Goal: Task Accomplishment & Management: Use online tool/utility

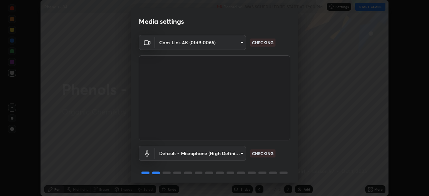
scroll to position [24, 0]
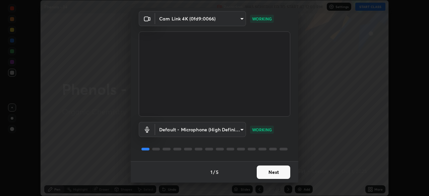
click at [272, 173] on button "Next" at bounding box center [274, 172] width 34 height 13
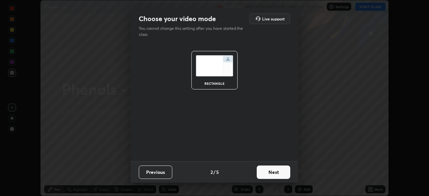
scroll to position [0, 0]
click at [272, 175] on button "Next" at bounding box center [274, 172] width 34 height 13
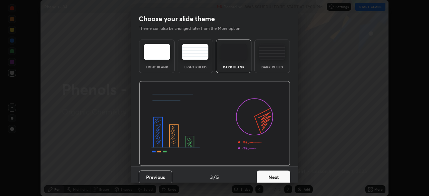
scroll to position [5, 0]
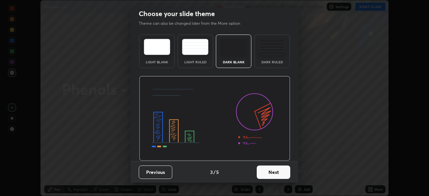
click at [274, 172] on button "Next" at bounding box center [274, 172] width 34 height 13
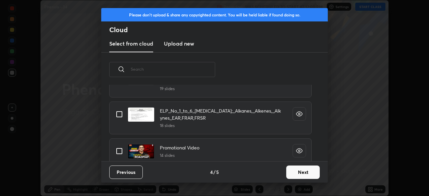
scroll to position [144, 0]
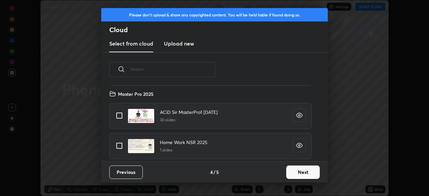
click at [119, 117] on input "grid" at bounding box center [119, 116] width 14 height 14
checkbox input "true"
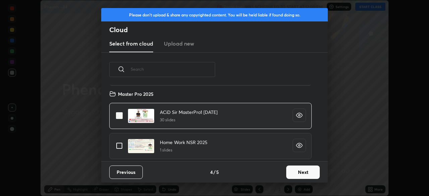
click at [292, 173] on button "Next" at bounding box center [303, 172] width 34 height 13
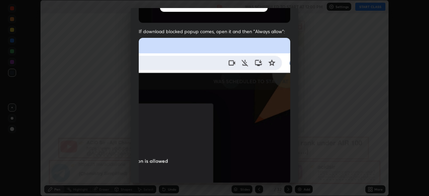
scroll to position [161, 0]
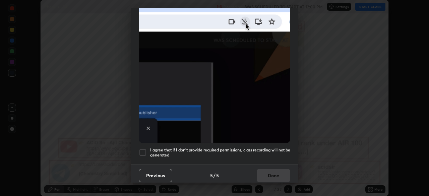
click at [143, 149] on div at bounding box center [143, 153] width 8 height 8
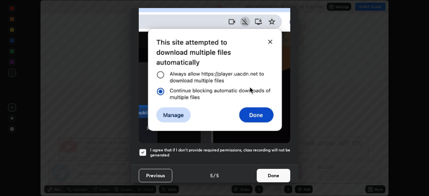
click at [267, 172] on button "Done" at bounding box center [274, 175] width 34 height 13
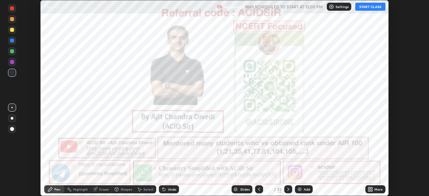
click at [377, 190] on div "More" at bounding box center [378, 189] width 8 height 3
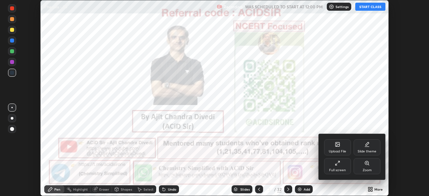
click at [345, 151] on div "Upload File" at bounding box center [337, 151] width 17 height 3
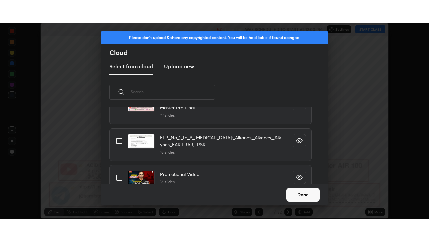
scroll to position [144, 0]
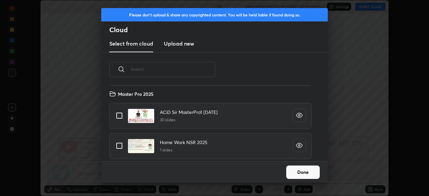
click at [118, 145] on input "grid" at bounding box center [119, 146] width 14 height 14
checkbox input "true"
click at [309, 173] on button "Done" at bounding box center [303, 172] width 34 height 13
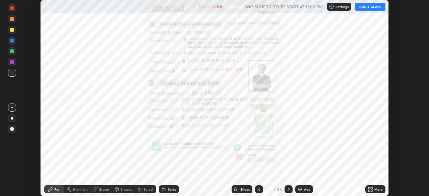
click at [258, 190] on icon at bounding box center [259, 189] width 2 height 3
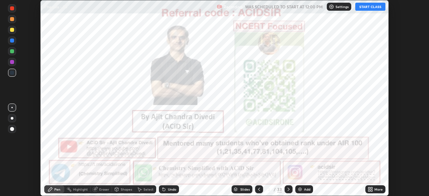
click at [258, 189] on icon at bounding box center [259, 189] width 2 height 3
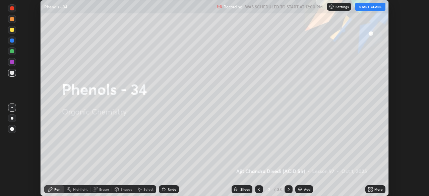
click at [378, 189] on div "More" at bounding box center [378, 189] width 8 height 3
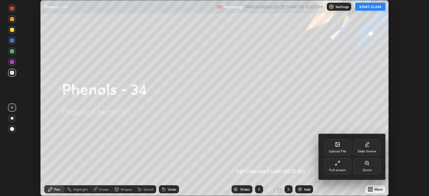
click at [345, 166] on div "Full screen" at bounding box center [337, 166] width 27 height 16
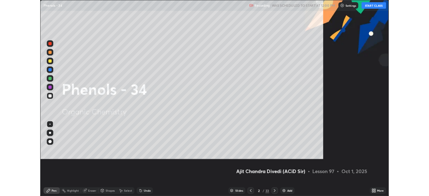
scroll to position [241, 429]
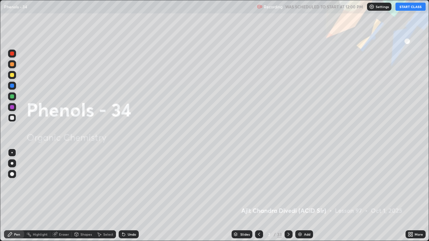
click at [408, 10] on button "START CLASS" at bounding box center [411, 7] width 30 height 8
click at [13, 51] on div at bounding box center [12, 54] width 8 height 8
click at [11, 164] on div at bounding box center [12, 163] width 3 height 3
click at [10, 196] on icon at bounding box center [10, 235] width 4 height 4
click at [288, 196] on icon at bounding box center [288, 234] width 5 height 5
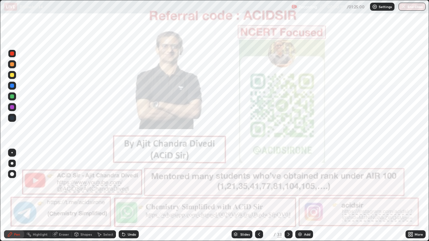
click at [289, 196] on icon at bounding box center [288, 234] width 5 height 5
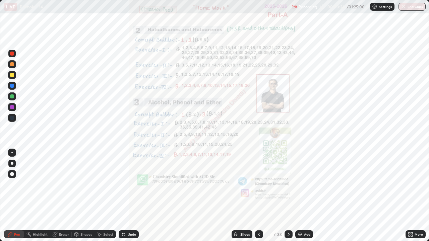
click at [288, 196] on icon at bounding box center [288, 234] width 5 height 5
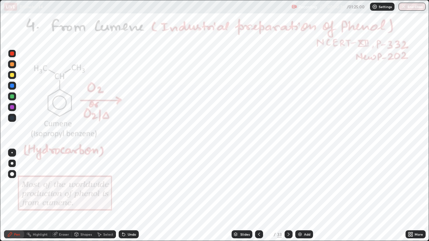
click at [258, 196] on div at bounding box center [259, 234] width 8 height 13
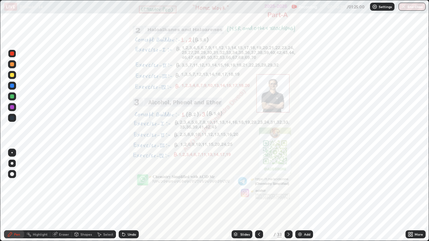
click at [287, 196] on icon at bounding box center [288, 234] width 5 height 5
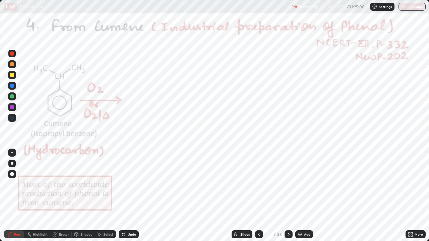
click at [10, 54] on div at bounding box center [12, 54] width 4 height 4
click at [11, 53] on div at bounding box center [12, 54] width 4 height 4
click at [11, 52] on div at bounding box center [12, 54] width 4 height 4
click at [11, 54] on div at bounding box center [12, 54] width 4 height 4
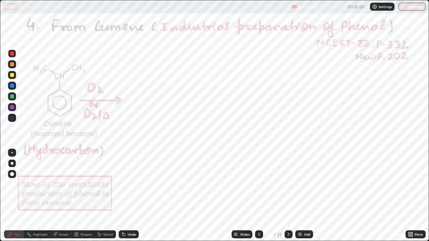
click at [15, 163] on div at bounding box center [12, 164] width 8 height 8
click at [16, 163] on div at bounding box center [12, 164] width 8 height 8
click at [124, 196] on div "Undo" at bounding box center [129, 235] width 20 height 8
click at [127, 196] on div "Undo" at bounding box center [129, 235] width 20 height 8
click at [13, 96] on div at bounding box center [12, 97] width 4 height 4
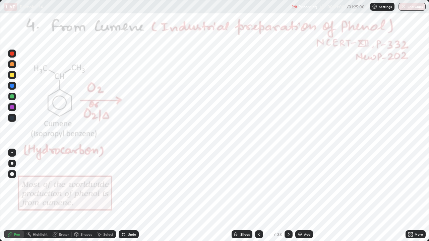
click at [14, 53] on div at bounding box center [12, 54] width 8 height 8
click at [11, 55] on div at bounding box center [12, 54] width 4 height 4
click at [11, 107] on div at bounding box center [12, 107] width 4 height 4
click at [122, 196] on icon at bounding box center [122, 233] width 1 height 1
click at [125, 196] on div "Undo" at bounding box center [129, 235] width 20 height 8
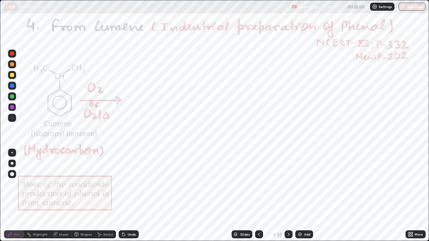
click at [32, 196] on div "Highlight" at bounding box center [37, 235] width 26 height 8
click at [122, 196] on icon at bounding box center [122, 233] width 1 height 1
click at [126, 196] on div "Undo" at bounding box center [129, 235] width 20 height 8
click at [129, 196] on div "Undo" at bounding box center [129, 235] width 20 height 8
click at [129, 196] on div "Undo" at bounding box center [127, 234] width 23 height 13
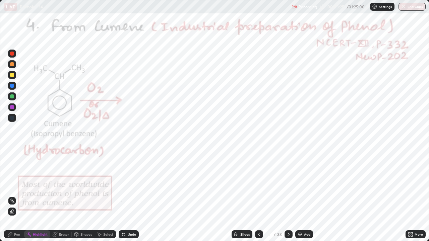
click at [129, 196] on div "Undo" at bounding box center [129, 235] width 20 height 8
click at [127, 196] on div "Undo" at bounding box center [127, 234] width 23 height 13
click at [126, 196] on div "Undo" at bounding box center [129, 235] width 20 height 8
click at [124, 196] on div "Undo" at bounding box center [129, 235] width 20 height 8
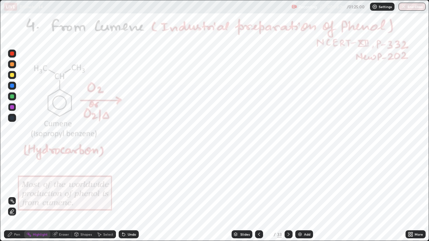
click at [124, 196] on div "Undo" at bounding box center [129, 235] width 20 height 8
click at [125, 196] on div "Undo" at bounding box center [129, 235] width 20 height 8
click at [11, 55] on div at bounding box center [12, 54] width 4 height 4
click at [14, 196] on div "Pen" at bounding box center [14, 235] width 20 height 8
click at [14, 107] on div at bounding box center [12, 107] width 4 height 4
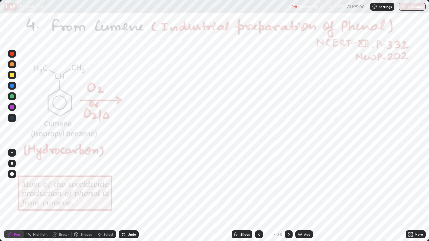
click at [13, 54] on div at bounding box center [12, 54] width 4 height 4
click at [11, 109] on div at bounding box center [12, 107] width 4 height 4
click at [12, 109] on div at bounding box center [12, 107] width 4 height 4
click at [11, 108] on div at bounding box center [12, 107] width 4 height 4
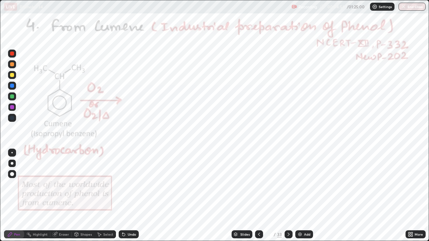
click at [11, 108] on div at bounding box center [12, 107] width 4 height 4
click at [11, 107] on div at bounding box center [12, 107] width 4 height 4
click at [12, 96] on div at bounding box center [12, 97] width 4 height 4
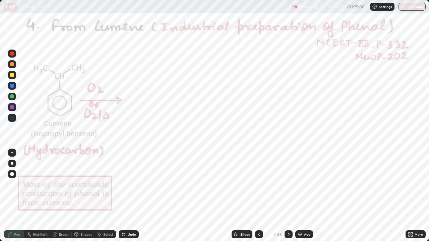
click at [41, 196] on div "Highlight" at bounding box center [40, 234] width 15 height 3
click at [20, 196] on div "Pen" at bounding box center [14, 235] width 20 height 8
click at [132, 196] on div "Undo" at bounding box center [132, 234] width 8 height 3
click at [13, 53] on div at bounding box center [12, 54] width 4 height 4
click at [137, 196] on div "Undo" at bounding box center [129, 235] width 20 height 8
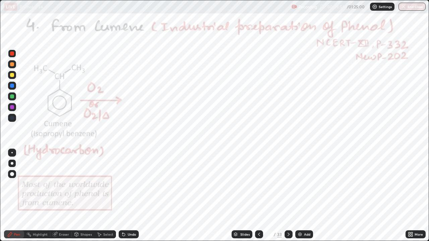
click at [135, 196] on div "Undo" at bounding box center [129, 235] width 20 height 8
click at [13, 108] on div at bounding box center [12, 107] width 4 height 4
click at [12, 53] on div at bounding box center [12, 54] width 4 height 4
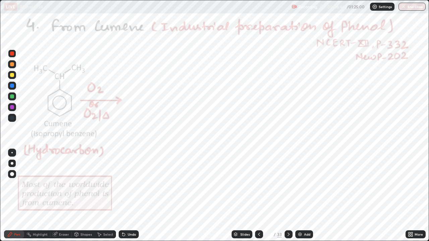
click at [12, 107] on div at bounding box center [12, 107] width 4 height 4
click at [12, 55] on div at bounding box center [12, 54] width 4 height 4
click at [103, 196] on div "Select" at bounding box center [105, 235] width 21 height 8
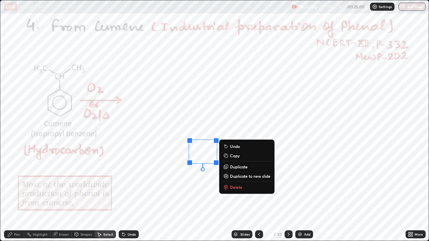
click at [11, 196] on div "Pen" at bounding box center [14, 235] width 20 height 8
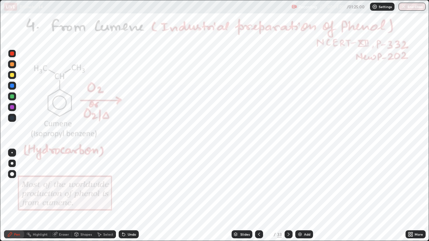
click at [13, 108] on div at bounding box center [12, 107] width 4 height 4
click at [12, 56] on div at bounding box center [12, 54] width 8 height 8
click at [13, 96] on div at bounding box center [12, 97] width 4 height 4
click at [35, 196] on div "Highlight" at bounding box center [40, 234] width 15 height 3
click at [9, 196] on icon at bounding box center [9, 234] width 5 height 5
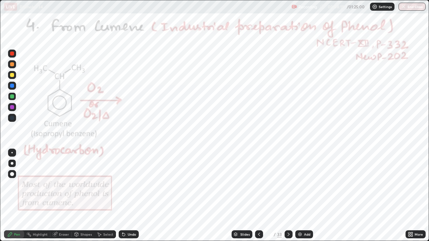
click at [37, 196] on div "Highlight" at bounding box center [37, 235] width 26 height 8
click at [39, 196] on div "Highlight" at bounding box center [40, 234] width 15 height 3
click at [6, 196] on div "Pen" at bounding box center [14, 235] width 20 height 8
click at [11, 87] on div at bounding box center [12, 86] width 4 height 4
click at [122, 196] on icon at bounding box center [122, 233] width 1 height 1
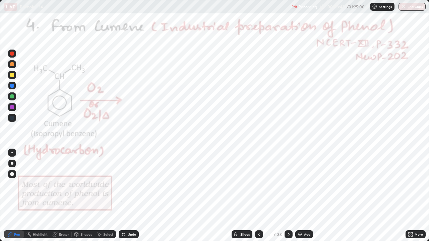
click at [125, 196] on div "Undo" at bounding box center [129, 235] width 20 height 8
click at [127, 196] on div "Undo" at bounding box center [129, 235] width 20 height 8
click at [12, 108] on div at bounding box center [12, 107] width 4 height 4
click at [14, 86] on div at bounding box center [12, 86] width 8 height 8
click at [136, 196] on div "Undo" at bounding box center [129, 235] width 20 height 8
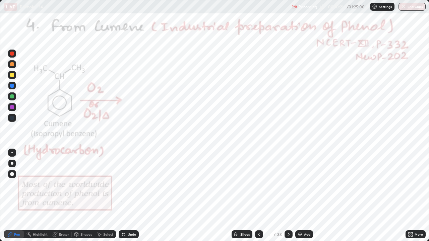
click at [62, 196] on div "Eraser" at bounding box center [64, 234] width 10 height 3
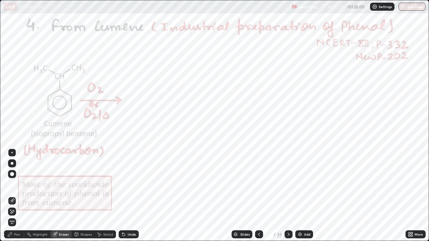
click at [20, 196] on div "Pen" at bounding box center [17, 234] width 6 height 3
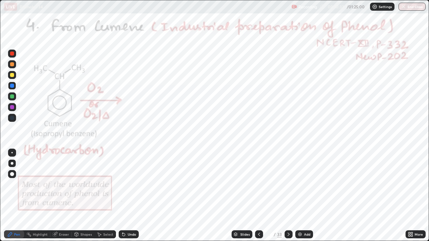
click at [14, 109] on div at bounding box center [12, 107] width 4 height 4
click at [128, 196] on div "Undo" at bounding box center [129, 235] width 20 height 8
click at [129, 196] on div "Undo" at bounding box center [132, 234] width 8 height 3
click at [130, 196] on div "Undo" at bounding box center [132, 234] width 8 height 3
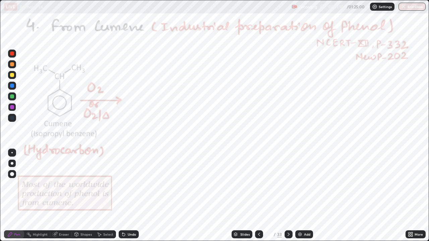
click at [130, 196] on div "Undo" at bounding box center [132, 234] width 8 height 3
click at [131, 196] on div "Undo" at bounding box center [132, 234] width 8 height 3
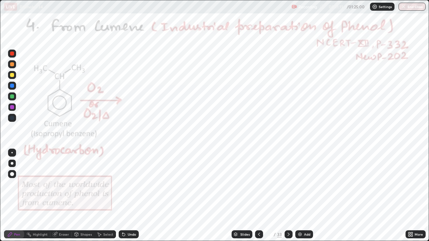
click at [131, 196] on div "Undo" at bounding box center [132, 234] width 8 height 3
click at [132, 196] on div "Undo" at bounding box center [132, 234] width 8 height 3
click at [126, 196] on div "Undo" at bounding box center [129, 235] width 20 height 8
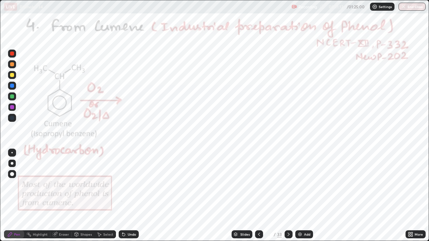
click at [130, 196] on div "Undo" at bounding box center [132, 234] width 8 height 3
click at [131, 196] on div "Undo" at bounding box center [129, 235] width 20 height 8
click at [130, 196] on div "Undo" at bounding box center [132, 234] width 8 height 3
click at [132, 196] on div "Undo" at bounding box center [132, 234] width 8 height 3
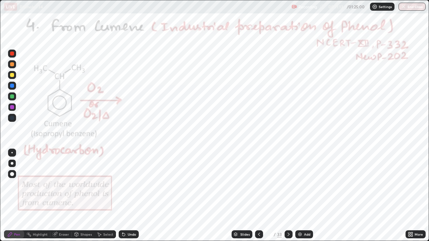
click at [128, 196] on div "Undo" at bounding box center [132, 234] width 8 height 3
click at [126, 196] on div "Undo" at bounding box center [129, 235] width 20 height 8
click at [128, 196] on div "Undo" at bounding box center [129, 235] width 20 height 8
click at [130, 196] on div "Undo" at bounding box center [132, 234] width 8 height 3
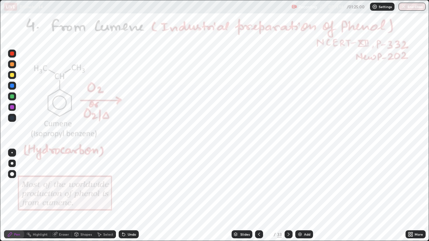
click at [130, 196] on div "Undo" at bounding box center [132, 234] width 8 height 3
click at [123, 196] on icon at bounding box center [123, 235] width 3 height 3
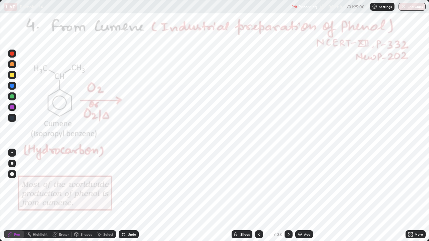
click at [125, 196] on icon at bounding box center [123, 234] width 5 height 5
click at [126, 196] on div "Undo" at bounding box center [129, 235] width 20 height 8
click at [127, 196] on div "Undo" at bounding box center [129, 235] width 20 height 8
click at [128, 196] on div "Undo" at bounding box center [129, 235] width 20 height 8
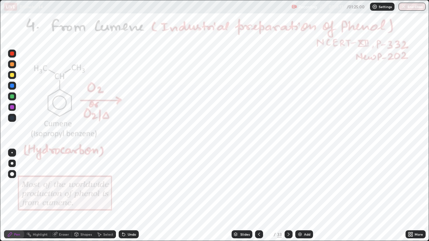
click at [128, 196] on div "Undo" at bounding box center [129, 235] width 20 height 8
click at [129, 196] on div "Undo" at bounding box center [129, 235] width 20 height 8
click at [128, 196] on div "Undo" at bounding box center [129, 235] width 20 height 8
click at [129, 196] on div "Undo" at bounding box center [132, 234] width 8 height 3
click at [129, 196] on div "Undo" at bounding box center [129, 235] width 20 height 8
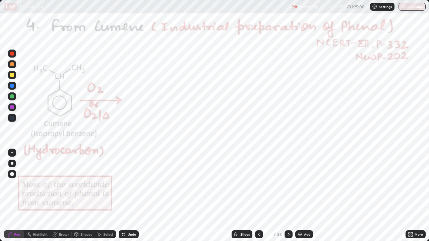
click at [130, 196] on div "Undo" at bounding box center [129, 235] width 20 height 8
click at [131, 196] on div "Undo" at bounding box center [129, 235] width 20 height 8
click at [131, 196] on div "Undo" at bounding box center [132, 234] width 8 height 3
click at [132, 196] on div "Undo" at bounding box center [132, 234] width 8 height 3
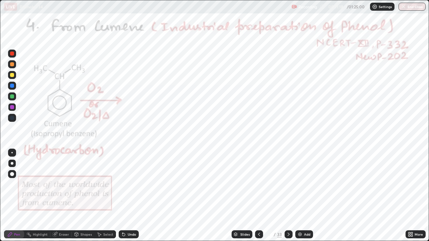
click at [132, 196] on div "Undo" at bounding box center [132, 234] width 8 height 3
click at [131, 196] on div "Undo" at bounding box center [132, 234] width 8 height 3
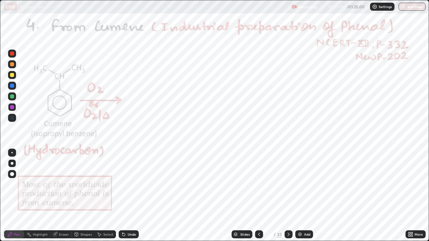
click at [132, 196] on div "Undo" at bounding box center [132, 234] width 8 height 3
click at [131, 196] on div "Undo" at bounding box center [132, 234] width 8 height 3
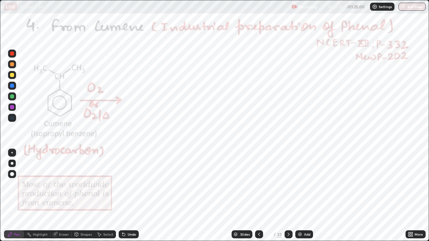
click at [132, 196] on div "Undo" at bounding box center [129, 235] width 20 height 8
click at [132, 196] on div "Undo" at bounding box center [132, 234] width 8 height 3
click at [133, 196] on div "Undo" at bounding box center [132, 234] width 8 height 3
click at [134, 196] on div "Undo" at bounding box center [132, 234] width 8 height 3
click at [135, 196] on div "Undo" at bounding box center [132, 234] width 8 height 3
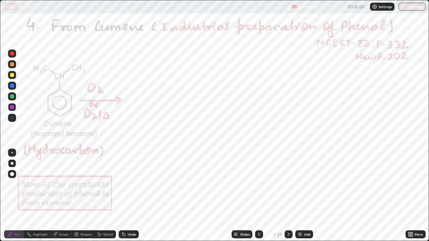
click at [135, 196] on div "Undo" at bounding box center [132, 234] width 8 height 3
click at [134, 196] on div "Undo" at bounding box center [132, 234] width 8 height 3
click at [134, 196] on div "Undo" at bounding box center [129, 235] width 20 height 8
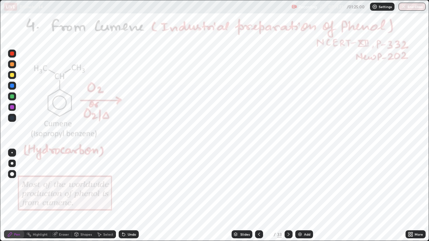
click at [133, 196] on div "Undo" at bounding box center [132, 234] width 8 height 3
click at [132, 196] on div "Undo" at bounding box center [132, 234] width 8 height 3
click at [133, 196] on div "Undo" at bounding box center [129, 235] width 20 height 8
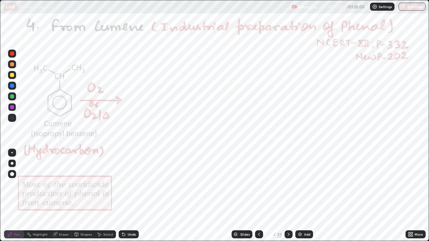
click at [133, 196] on div "Undo" at bounding box center [129, 235] width 20 height 8
click at [130, 196] on div "Undo" at bounding box center [132, 234] width 8 height 3
click at [131, 196] on div "Undo" at bounding box center [132, 234] width 8 height 3
click at [132, 196] on div "Undo" at bounding box center [129, 235] width 20 height 8
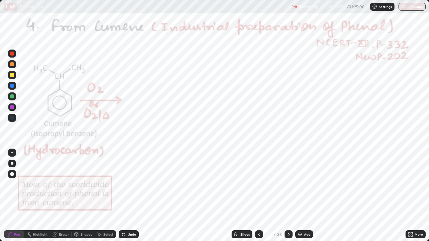
click at [132, 196] on div "Undo" at bounding box center [129, 235] width 20 height 8
click at [133, 196] on div "Undo" at bounding box center [129, 235] width 20 height 8
click at [133, 196] on div "Undo" at bounding box center [132, 234] width 8 height 3
click at [10, 196] on icon at bounding box center [10, 235] width 4 height 4
click at [288, 196] on icon at bounding box center [288, 234] width 5 height 5
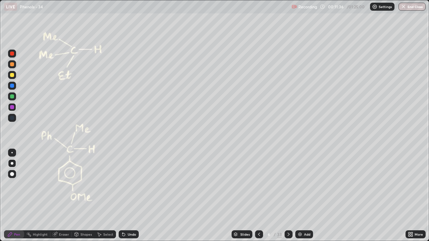
click at [11, 75] on div at bounding box center [12, 75] width 4 height 4
click at [12, 65] on div at bounding box center [12, 64] width 4 height 4
click at [12, 66] on div at bounding box center [12, 64] width 4 height 4
click at [127, 196] on div "Undo" at bounding box center [129, 235] width 20 height 8
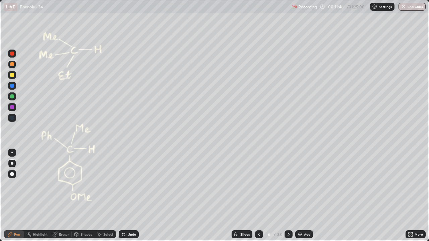
click at [127, 196] on div "Undo" at bounding box center [129, 235] width 20 height 8
click at [10, 97] on div at bounding box center [12, 97] width 8 height 8
click at [13, 63] on div at bounding box center [12, 64] width 4 height 4
click at [132, 196] on div "Undo" at bounding box center [129, 235] width 20 height 8
click at [129, 196] on div "Undo" at bounding box center [129, 235] width 20 height 8
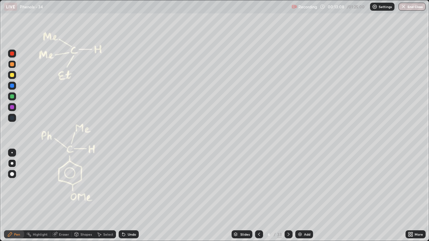
click at [12, 94] on div at bounding box center [12, 97] width 8 height 8
click at [13, 52] on div at bounding box center [12, 54] width 4 height 4
click at [11, 97] on div at bounding box center [12, 97] width 4 height 4
click at [12, 96] on div at bounding box center [12, 97] width 4 height 4
click at [12, 105] on div at bounding box center [12, 107] width 4 height 4
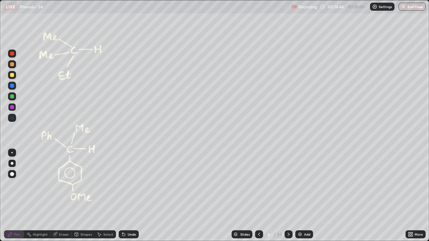
click at [131, 196] on div "Undo" at bounding box center [132, 234] width 8 height 3
click at [134, 196] on div "Undo" at bounding box center [132, 234] width 8 height 3
click at [131, 196] on div "Undo" at bounding box center [132, 234] width 8 height 3
click at [259, 196] on icon at bounding box center [258, 234] width 5 height 5
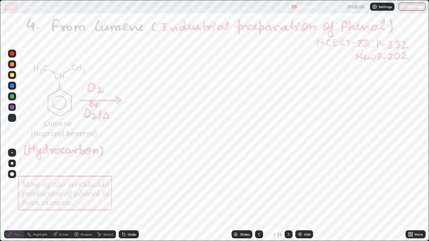
click at [12, 54] on div at bounding box center [12, 54] width 4 height 4
click at [258, 196] on icon at bounding box center [258, 234] width 5 height 5
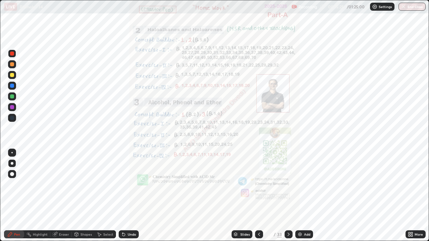
click at [287, 196] on icon at bounding box center [288, 234] width 5 height 5
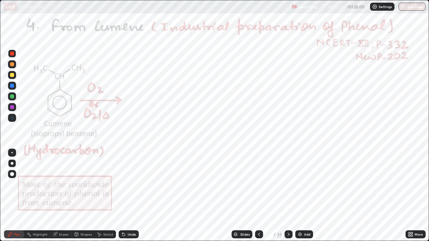
click at [288, 196] on icon at bounding box center [288, 234] width 5 height 5
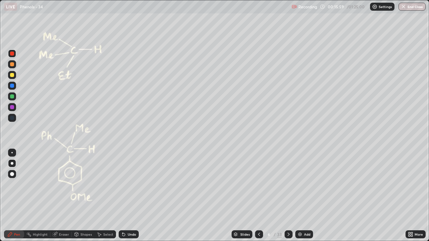
click at [258, 196] on icon at bounding box center [258, 234] width 5 height 5
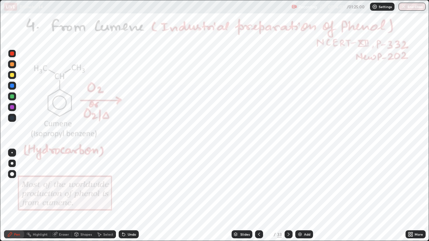
click at [11, 107] on div at bounding box center [12, 107] width 4 height 4
click at [11, 85] on div at bounding box center [12, 86] width 4 height 4
click at [288, 196] on icon at bounding box center [288, 234] width 5 height 5
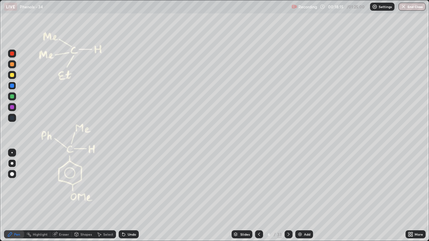
click at [288, 196] on icon at bounding box center [288, 234] width 5 height 5
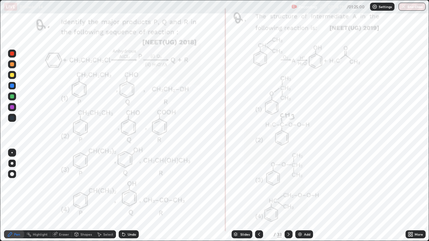
click at [11, 55] on div at bounding box center [12, 54] width 4 height 4
click at [9, 196] on icon at bounding box center [9, 234] width 5 height 5
click at [257, 196] on icon at bounding box center [258, 234] width 5 height 5
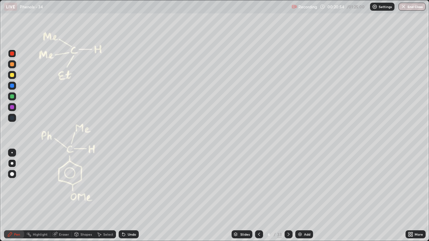
click at [288, 196] on icon at bounding box center [288, 234] width 5 height 5
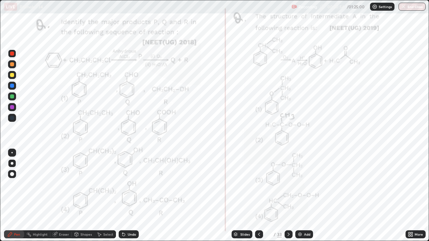
click at [288, 196] on icon at bounding box center [288, 234] width 5 height 5
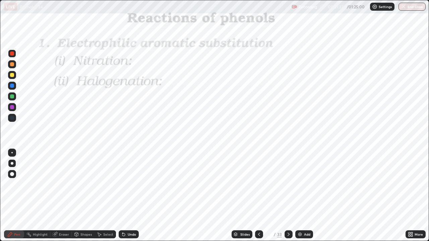
click at [255, 196] on div at bounding box center [259, 235] width 8 height 8
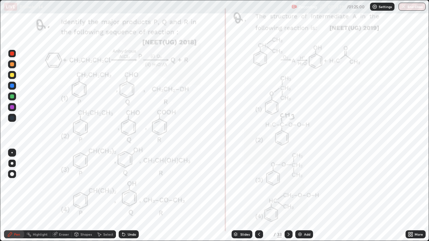
click at [259, 196] on icon at bounding box center [258, 234] width 5 height 5
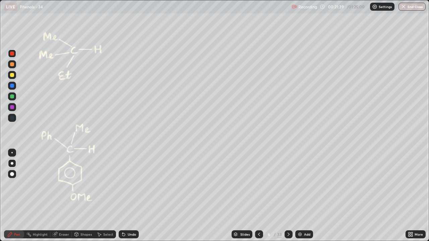
click at [255, 196] on div at bounding box center [259, 235] width 8 height 8
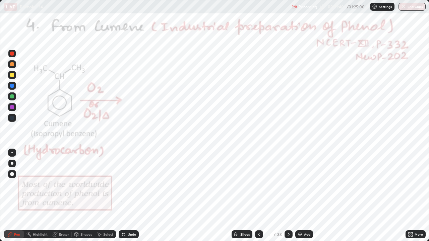
click at [40, 196] on div "Highlight" at bounding box center [40, 234] width 15 height 3
click at [259, 196] on icon at bounding box center [259, 234] width 2 height 3
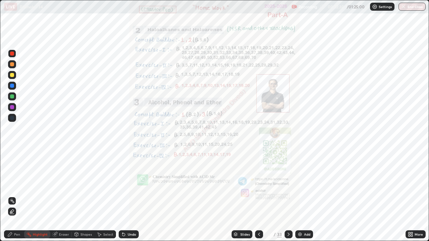
click at [288, 196] on icon at bounding box center [288, 234] width 5 height 5
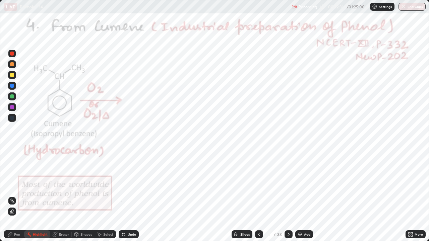
click at [287, 196] on icon at bounding box center [288, 234] width 5 height 5
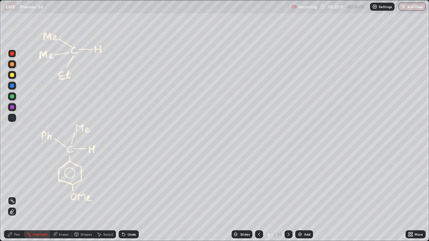
click at [288, 196] on div at bounding box center [289, 235] width 8 height 8
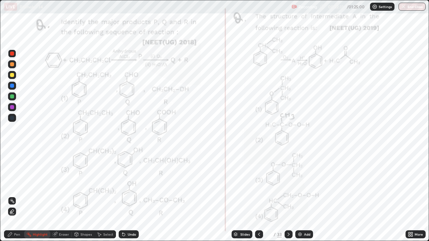
click at [288, 196] on div at bounding box center [289, 235] width 8 height 8
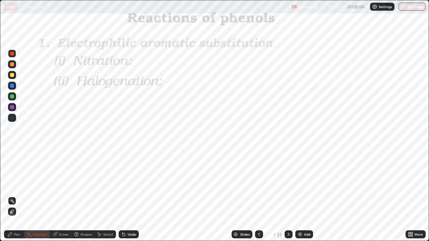
click at [10, 196] on icon at bounding box center [10, 235] width 4 height 4
click at [288, 196] on icon at bounding box center [288, 234] width 5 height 5
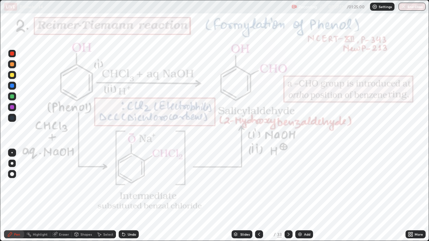
click at [13, 106] on div at bounding box center [12, 107] width 4 height 4
click at [12, 107] on div at bounding box center [12, 107] width 4 height 4
click at [11, 98] on div at bounding box center [12, 97] width 4 height 4
click at [10, 55] on div at bounding box center [12, 54] width 8 height 8
click at [12, 54] on div at bounding box center [12, 54] width 4 height 4
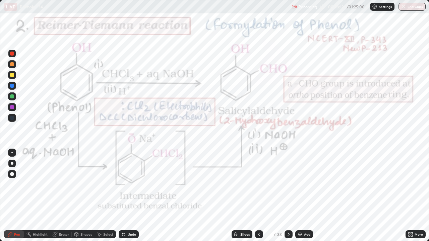
click at [11, 107] on div at bounding box center [12, 107] width 4 height 4
click at [11, 106] on div at bounding box center [12, 107] width 4 height 4
click at [14, 196] on div "Pen" at bounding box center [17, 234] width 6 height 3
click at [8, 196] on icon at bounding box center [9, 234] width 5 height 5
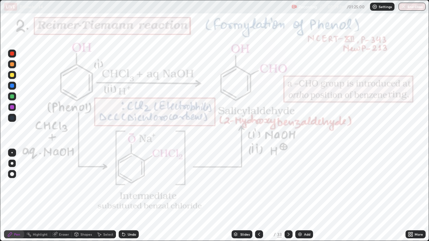
click at [9, 196] on icon at bounding box center [9, 234] width 5 height 5
click at [29, 196] on circle at bounding box center [29, 233] width 1 height 1
click at [14, 196] on div "Pen" at bounding box center [14, 235] width 20 height 8
click at [14, 97] on div at bounding box center [12, 97] width 4 height 4
click at [29, 196] on circle at bounding box center [29, 233] width 1 height 1
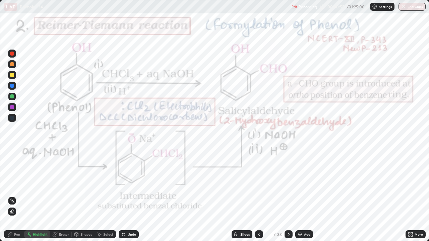
click at [18, 196] on div "Pen" at bounding box center [14, 235] width 20 height 8
click at [12, 54] on div at bounding box center [12, 54] width 4 height 4
click at [11, 75] on div at bounding box center [12, 75] width 4 height 4
click at [11, 66] on div at bounding box center [12, 64] width 4 height 4
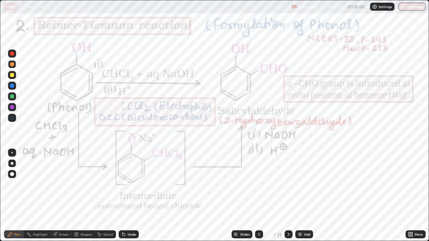
click at [288, 196] on icon at bounding box center [288, 234] width 5 height 5
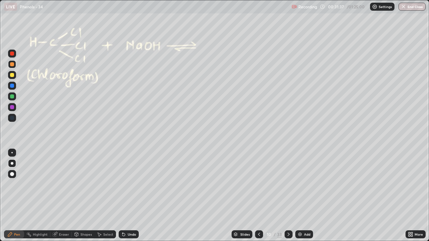
click at [12, 56] on div at bounding box center [12, 54] width 8 height 8
click at [11, 99] on div at bounding box center [12, 97] width 8 height 8
click at [13, 52] on div at bounding box center [12, 54] width 4 height 4
click at [12, 96] on div at bounding box center [12, 97] width 4 height 4
click at [12, 75] on div at bounding box center [12, 75] width 4 height 4
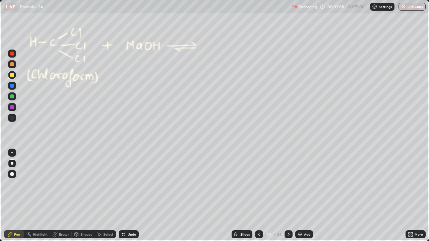
click at [11, 75] on div at bounding box center [12, 75] width 4 height 4
click at [12, 74] on div at bounding box center [12, 75] width 4 height 4
click at [11, 65] on div at bounding box center [12, 64] width 4 height 4
click at [11, 96] on div at bounding box center [12, 97] width 4 height 4
click at [11, 97] on div at bounding box center [12, 97] width 4 height 4
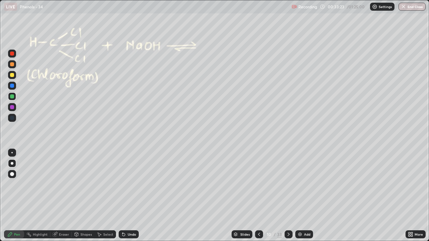
click at [40, 196] on div "Highlight" at bounding box center [40, 234] width 15 height 3
click at [13, 53] on div at bounding box center [12, 54] width 4 height 4
click at [8, 196] on icon at bounding box center [9, 234] width 5 height 5
click at [85, 196] on div "Shapes" at bounding box center [85, 234] width 11 height 3
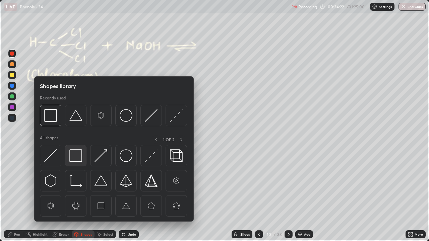
click at [76, 157] on img at bounding box center [75, 156] width 13 height 13
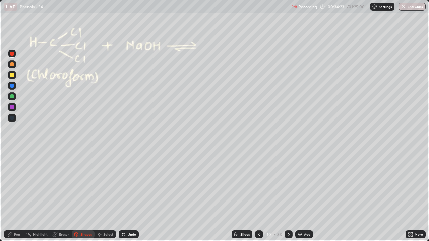
click at [12, 100] on div at bounding box center [12, 97] width 8 height 8
click at [11, 196] on icon at bounding box center [9, 234] width 5 height 5
click at [11, 53] on div at bounding box center [12, 54] width 4 height 4
click at [13, 75] on div at bounding box center [12, 75] width 4 height 4
click at [81, 196] on div "Shapes" at bounding box center [85, 234] width 11 height 3
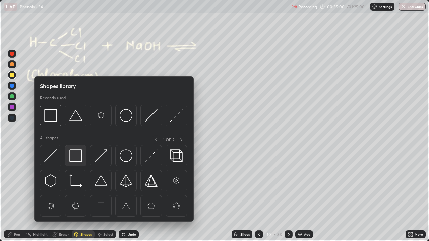
click at [75, 160] on img at bounding box center [75, 156] width 13 height 13
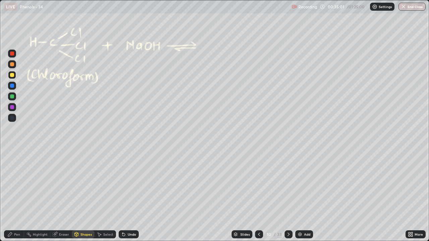
click at [13, 98] on div at bounding box center [12, 97] width 8 height 8
click at [12, 55] on div at bounding box center [12, 54] width 4 height 4
click at [15, 196] on div "Pen" at bounding box center [17, 234] width 6 height 3
click at [11, 76] on div at bounding box center [12, 75] width 4 height 4
click at [12, 74] on div at bounding box center [12, 75] width 4 height 4
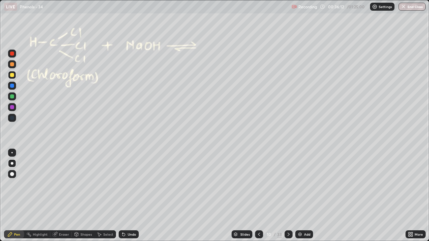
click at [288, 196] on icon at bounding box center [288, 234] width 5 height 5
click at [10, 53] on div at bounding box center [12, 54] width 4 height 4
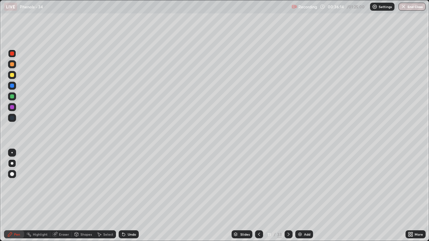
click at [11, 54] on div at bounding box center [12, 54] width 4 height 4
click at [11, 76] on div at bounding box center [12, 75] width 4 height 4
click at [11, 53] on div at bounding box center [12, 54] width 4 height 4
click at [12, 75] on div at bounding box center [12, 75] width 4 height 4
click at [12, 63] on div at bounding box center [12, 64] width 4 height 4
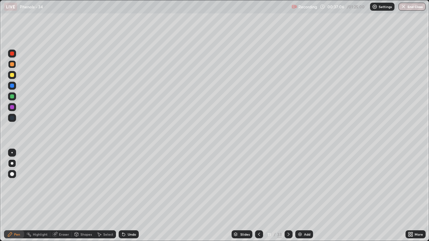
click at [12, 54] on div at bounding box center [12, 54] width 4 height 4
click at [10, 75] on div at bounding box center [12, 75] width 4 height 4
click at [11, 53] on div at bounding box center [12, 54] width 4 height 4
click at [11, 65] on div at bounding box center [12, 64] width 4 height 4
click at [129, 196] on div "Undo" at bounding box center [132, 234] width 8 height 3
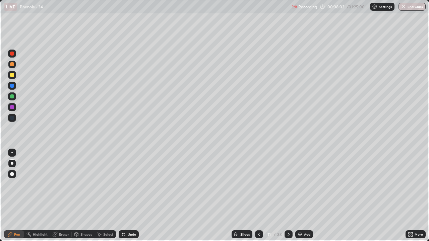
click at [130, 196] on div "Undo" at bounding box center [129, 235] width 20 height 8
click at [128, 196] on div "Undo" at bounding box center [132, 234] width 8 height 3
click at [258, 196] on icon at bounding box center [258, 234] width 5 height 5
click at [12, 108] on div at bounding box center [12, 107] width 4 height 4
click at [11, 108] on div at bounding box center [12, 107] width 4 height 4
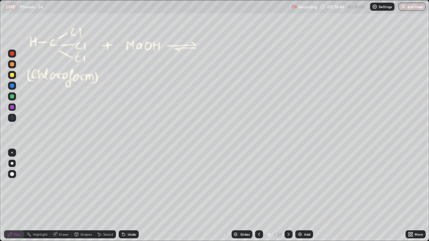
click at [287, 196] on icon at bounding box center [288, 234] width 5 height 5
click at [12, 98] on div at bounding box center [12, 97] width 4 height 4
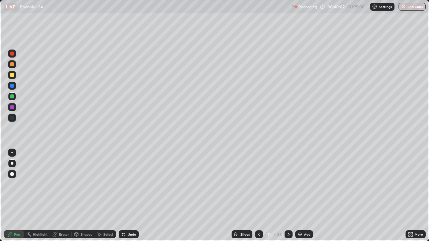
click at [12, 54] on div at bounding box center [12, 54] width 4 height 4
click at [14, 67] on div at bounding box center [12, 64] width 8 height 8
click at [9, 55] on div at bounding box center [12, 54] width 8 height 8
click at [12, 65] on div at bounding box center [12, 64] width 4 height 4
click at [11, 97] on div at bounding box center [12, 97] width 4 height 4
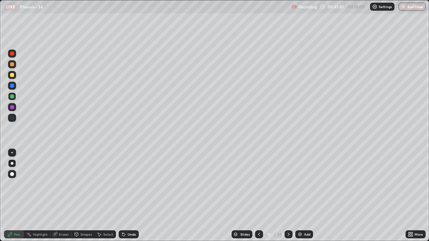
click at [37, 196] on div "Highlight" at bounding box center [40, 234] width 15 height 3
click at [11, 53] on div at bounding box center [12, 54] width 4 height 4
click at [15, 196] on div "Pen" at bounding box center [17, 234] width 6 height 3
click at [12, 75] on div at bounding box center [12, 75] width 4 height 4
click at [136, 196] on div "Undo" at bounding box center [129, 235] width 20 height 8
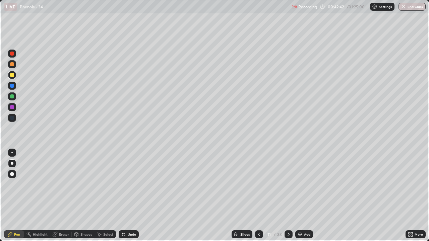
click at [13, 97] on div at bounding box center [12, 97] width 4 height 4
click at [42, 196] on div "Highlight" at bounding box center [37, 235] width 26 height 8
click at [15, 196] on div "Pen" at bounding box center [17, 234] width 6 height 3
click at [258, 196] on icon at bounding box center [258, 234] width 5 height 5
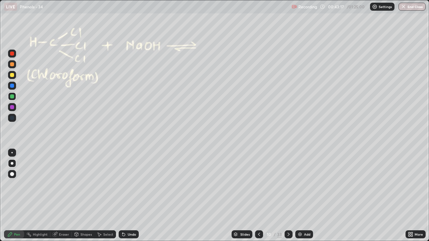
click at [258, 196] on icon at bounding box center [258, 234] width 5 height 5
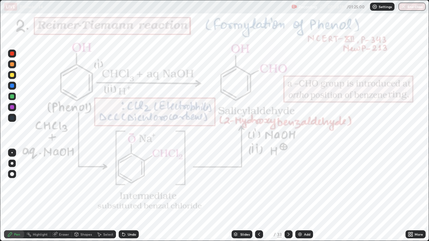
click at [42, 196] on div "Highlight" at bounding box center [40, 234] width 15 height 3
click at [11, 196] on icon at bounding box center [9, 234] width 5 height 5
click at [288, 196] on icon at bounding box center [288, 234] width 5 height 5
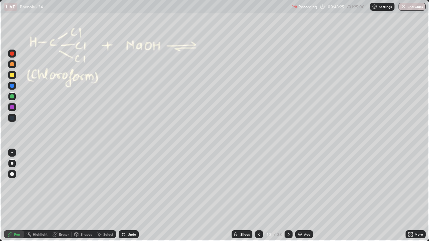
click at [286, 196] on icon at bounding box center [288, 234] width 5 height 5
click at [12, 54] on div at bounding box center [12, 54] width 4 height 4
click at [12, 55] on div at bounding box center [12, 54] width 4 height 4
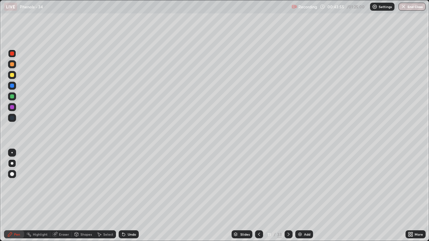
click at [255, 196] on div at bounding box center [259, 235] width 8 height 8
click at [258, 196] on icon at bounding box center [258, 234] width 5 height 5
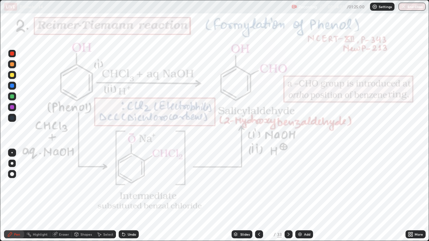
click at [288, 196] on icon at bounding box center [288, 234] width 5 height 5
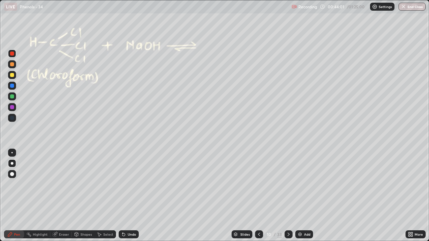
click at [288, 196] on icon at bounding box center [288, 234] width 5 height 5
click at [42, 196] on div "Highlight" at bounding box center [37, 235] width 26 height 8
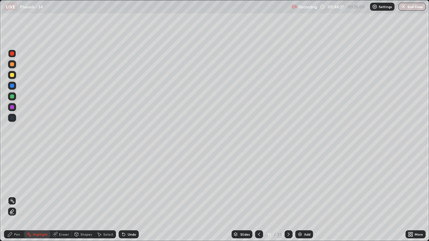
click at [7, 196] on div "Pen" at bounding box center [14, 235] width 20 height 8
click at [11, 63] on div at bounding box center [12, 64] width 4 height 4
click at [136, 196] on div "Undo" at bounding box center [129, 235] width 20 height 8
click at [66, 196] on div "Eraser" at bounding box center [64, 234] width 10 height 3
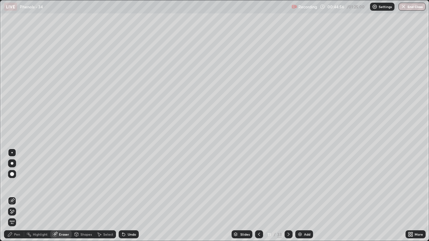
click at [21, 196] on div "Pen" at bounding box center [14, 235] width 20 height 8
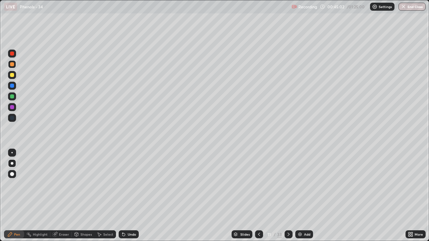
click at [12, 54] on div at bounding box center [12, 54] width 4 height 4
click at [12, 97] on div at bounding box center [12, 97] width 4 height 4
click at [11, 77] on div at bounding box center [12, 75] width 4 height 4
click at [11, 64] on div at bounding box center [12, 64] width 4 height 4
click at [127, 196] on div "Undo" at bounding box center [129, 235] width 20 height 8
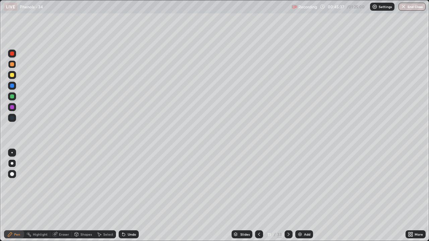
click at [13, 75] on div at bounding box center [12, 75] width 4 height 4
click at [12, 95] on div at bounding box center [12, 97] width 4 height 4
click at [13, 55] on div at bounding box center [12, 54] width 4 height 4
click at [134, 196] on div "Undo" at bounding box center [132, 234] width 8 height 3
click at [12, 65] on div at bounding box center [12, 64] width 4 height 4
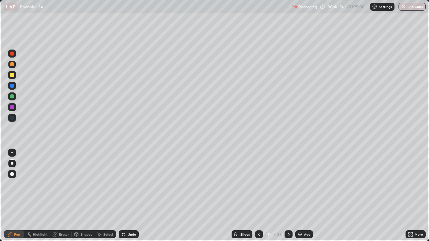
click at [12, 98] on div at bounding box center [12, 97] width 4 height 4
click at [11, 55] on div at bounding box center [12, 54] width 4 height 4
click at [105, 196] on div "Select" at bounding box center [108, 234] width 10 height 3
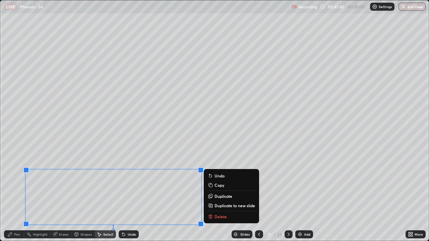
click at [16, 196] on div "Pen" at bounding box center [17, 234] width 6 height 3
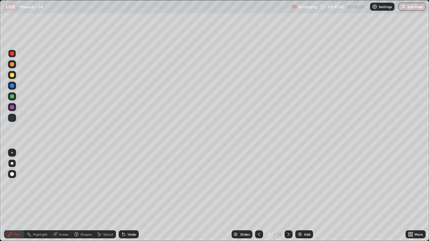
click at [11, 196] on icon at bounding box center [9, 234] width 5 height 5
click at [86, 196] on div "Shapes" at bounding box center [85, 234] width 11 height 3
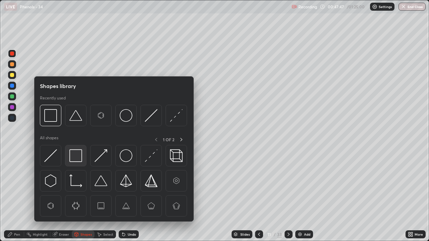
click at [73, 154] on img at bounding box center [75, 156] width 13 height 13
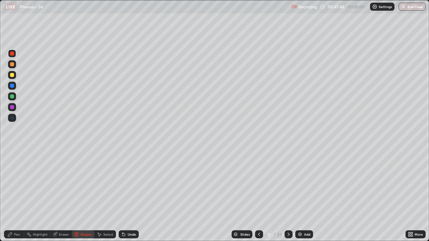
click at [14, 77] on div at bounding box center [12, 75] width 8 height 8
click at [13, 196] on div "Pen" at bounding box center [14, 235] width 20 height 8
click at [11, 96] on div at bounding box center [12, 97] width 4 height 4
click at [12, 96] on div at bounding box center [12, 97] width 4 height 4
click at [15, 108] on div at bounding box center [12, 107] width 8 height 8
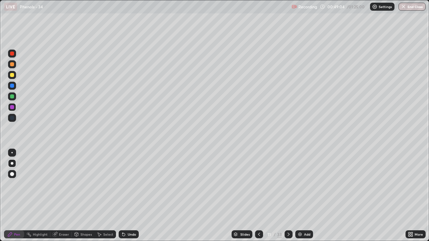
click at [128, 196] on div "Undo" at bounding box center [132, 234] width 8 height 3
click at [128, 196] on div "Undo" at bounding box center [129, 235] width 20 height 8
click at [130, 196] on div "Undo" at bounding box center [132, 234] width 8 height 3
click at [12, 97] on div at bounding box center [12, 97] width 4 height 4
click at [12, 52] on div at bounding box center [12, 54] width 4 height 4
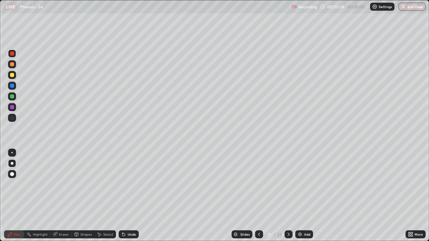
click at [13, 108] on div at bounding box center [12, 107] width 4 height 4
click at [122, 196] on icon at bounding box center [123, 235] width 3 height 3
click at [124, 196] on icon at bounding box center [123, 234] width 5 height 5
click at [123, 196] on icon at bounding box center [123, 235] width 3 height 3
click at [122, 196] on icon at bounding box center [123, 235] width 3 height 3
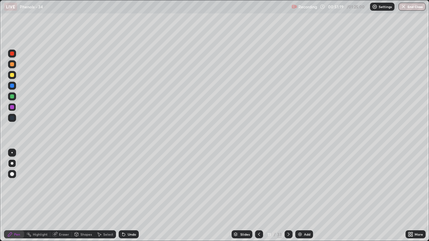
click at [120, 196] on div "Undo" at bounding box center [129, 235] width 20 height 8
click at [121, 196] on div "Undo" at bounding box center [129, 235] width 20 height 8
click at [121, 196] on icon at bounding box center [123, 234] width 5 height 5
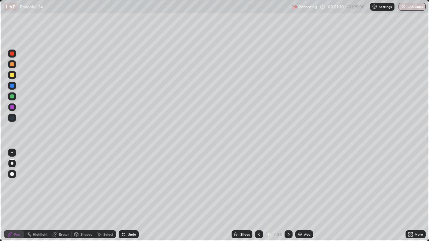
click at [119, 196] on div "Undo" at bounding box center [129, 235] width 20 height 8
click at [120, 196] on div "Undo" at bounding box center [129, 235] width 20 height 8
click at [119, 196] on div "Undo" at bounding box center [129, 235] width 20 height 8
click at [120, 196] on div "Undo" at bounding box center [129, 235] width 20 height 8
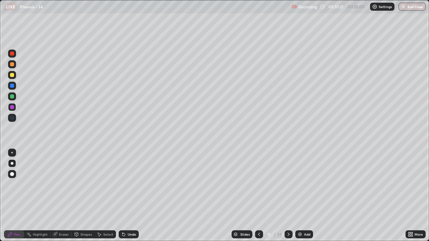
click at [120, 196] on div "Undo" at bounding box center [129, 235] width 20 height 8
click at [119, 196] on div "Undo" at bounding box center [129, 235] width 20 height 8
click at [120, 196] on div "Undo" at bounding box center [129, 235] width 20 height 8
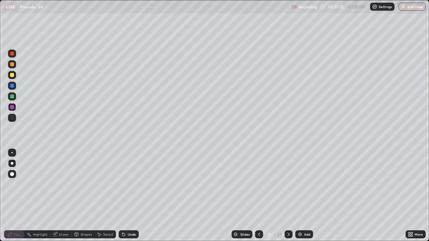
click at [123, 196] on icon at bounding box center [123, 235] width 3 height 3
click at [122, 196] on icon at bounding box center [123, 235] width 3 height 3
click at [124, 196] on icon at bounding box center [123, 235] width 3 height 3
click at [123, 196] on icon at bounding box center [123, 235] width 3 height 3
click at [122, 196] on icon at bounding box center [123, 235] width 3 height 3
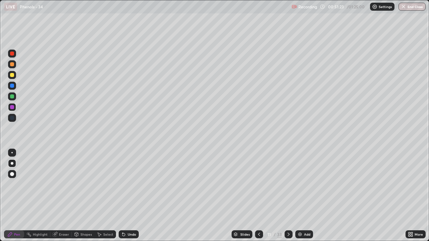
click at [123, 196] on icon at bounding box center [123, 235] width 3 height 3
click at [124, 196] on icon at bounding box center [123, 235] width 3 height 3
click at [124, 196] on icon at bounding box center [123, 234] width 5 height 5
click at [125, 196] on icon at bounding box center [123, 234] width 5 height 5
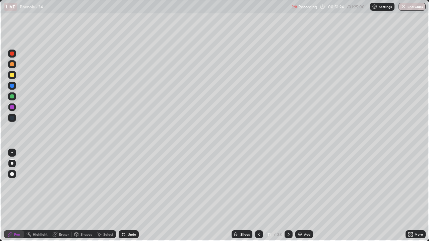
click at [126, 196] on div "Undo" at bounding box center [129, 235] width 20 height 8
click at [125, 196] on icon at bounding box center [123, 234] width 5 height 5
click at [126, 196] on div "Undo" at bounding box center [129, 235] width 20 height 8
click at [127, 196] on div "Undo" at bounding box center [129, 235] width 20 height 8
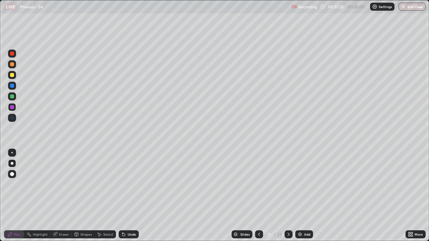
click at [126, 196] on div "Undo" at bounding box center [129, 235] width 20 height 8
click at [127, 196] on div "Undo" at bounding box center [129, 235] width 20 height 8
click at [128, 196] on div "Undo" at bounding box center [132, 234] width 8 height 3
click at [126, 196] on div "Undo" at bounding box center [129, 235] width 20 height 8
click at [125, 196] on icon at bounding box center [123, 234] width 5 height 5
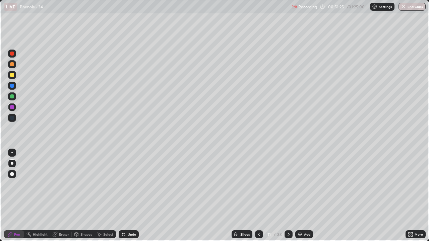
click at [125, 196] on icon at bounding box center [123, 234] width 5 height 5
click at [123, 196] on icon at bounding box center [123, 235] width 3 height 3
click at [125, 196] on div "Undo" at bounding box center [129, 235] width 20 height 8
click at [125, 196] on icon at bounding box center [123, 234] width 5 height 5
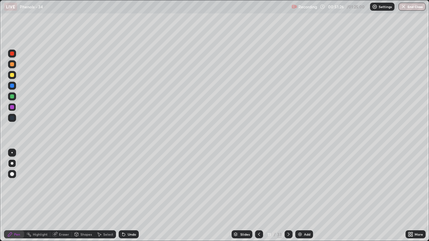
click at [123, 196] on icon at bounding box center [123, 235] width 3 height 3
click at [124, 196] on icon at bounding box center [123, 234] width 5 height 5
click at [125, 196] on icon at bounding box center [123, 234] width 5 height 5
click at [126, 196] on div "Undo" at bounding box center [129, 235] width 20 height 8
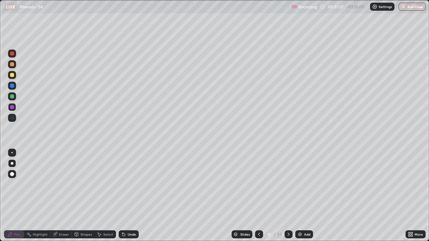
click at [128, 196] on div "Undo" at bounding box center [132, 234] width 8 height 3
click at [126, 196] on div "Undo" at bounding box center [129, 235] width 20 height 8
click at [128, 196] on div "Undo" at bounding box center [132, 234] width 8 height 3
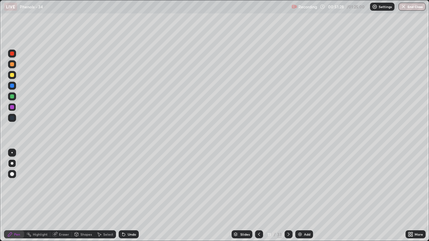
click at [128, 196] on div "Undo" at bounding box center [132, 234] width 8 height 3
click at [123, 196] on icon at bounding box center [123, 235] width 3 height 3
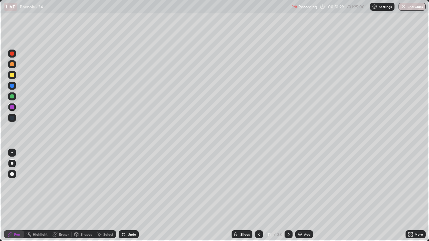
click at [126, 196] on div "Undo" at bounding box center [129, 235] width 20 height 8
click at [128, 196] on div "Undo" at bounding box center [132, 234] width 8 height 3
click at [127, 196] on div "Undo" at bounding box center [129, 235] width 20 height 8
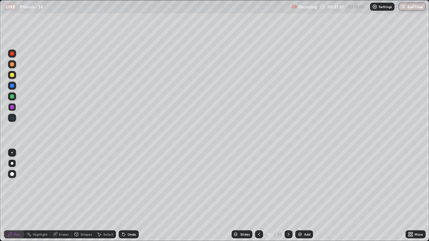
click at [126, 196] on div "Undo" at bounding box center [129, 235] width 20 height 8
click at [128, 196] on div "Undo" at bounding box center [132, 234] width 8 height 3
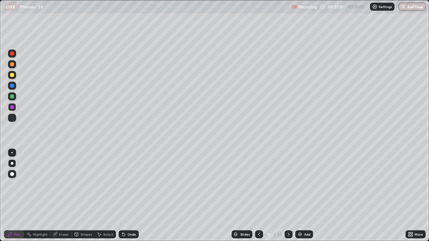
click at [128, 196] on div "Undo" at bounding box center [132, 234] width 8 height 3
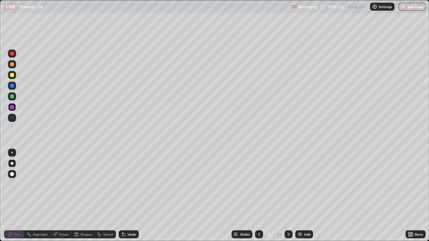
click at [129, 196] on div "Undo" at bounding box center [129, 235] width 20 height 8
click at [130, 196] on div "Undo" at bounding box center [129, 235] width 20 height 8
click at [128, 196] on div "Undo" at bounding box center [129, 235] width 20 height 8
click at [128, 196] on div "Undo" at bounding box center [132, 234] width 8 height 3
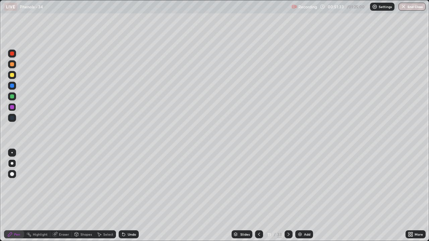
click at [128, 196] on div "Undo" at bounding box center [132, 234] width 8 height 3
click at [125, 196] on div "Undo" at bounding box center [129, 235] width 20 height 8
click at [125, 196] on icon at bounding box center [123, 234] width 5 height 5
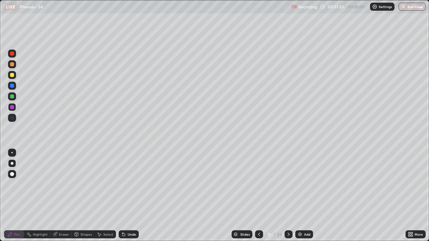
click at [125, 196] on icon at bounding box center [123, 234] width 5 height 5
click at [124, 196] on icon at bounding box center [123, 234] width 5 height 5
click at [125, 196] on icon at bounding box center [123, 234] width 5 height 5
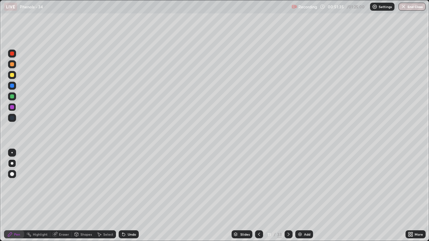
click at [125, 196] on icon at bounding box center [123, 234] width 5 height 5
click at [126, 196] on div "Undo" at bounding box center [129, 235] width 20 height 8
click at [128, 196] on div "Undo" at bounding box center [132, 234] width 8 height 3
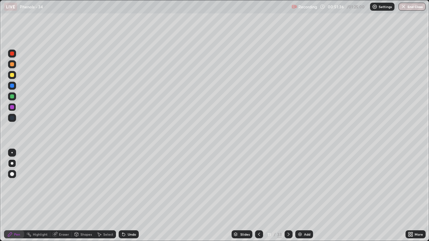
click at [128, 196] on div "Undo" at bounding box center [132, 234] width 8 height 3
click at [126, 196] on div "Undo" at bounding box center [129, 235] width 20 height 8
click at [128, 196] on div "Undo" at bounding box center [132, 234] width 8 height 3
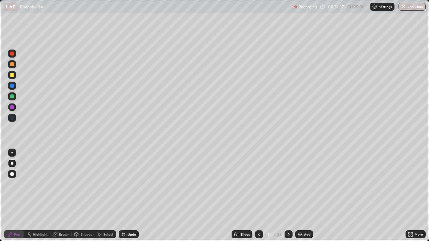
click at [129, 196] on div "Undo" at bounding box center [132, 234] width 8 height 3
click at [129, 196] on div "Undo" at bounding box center [129, 235] width 20 height 8
click at [121, 196] on icon at bounding box center [123, 234] width 5 height 5
click at [128, 196] on div "Undo" at bounding box center [132, 234] width 8 height 3
click at [11, 95] on div at bounding box center [12, 97] width 4 height 4
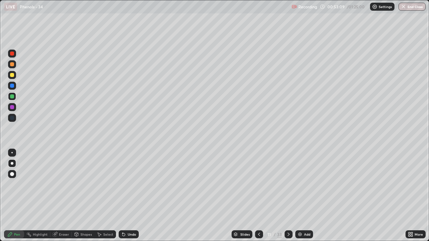
click at [12, 53] on div at bounding box center [12, 54] width 4 height 4
click at [288, 196] on icon at bounding box center [288, 234] width 5 height 5
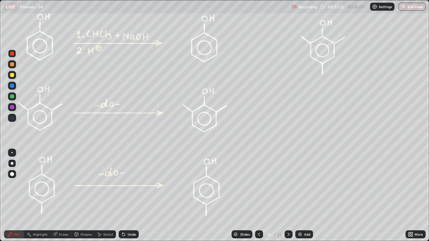
click at [257, 196] on icon at bounding box center [258, 234] width 5 height 5
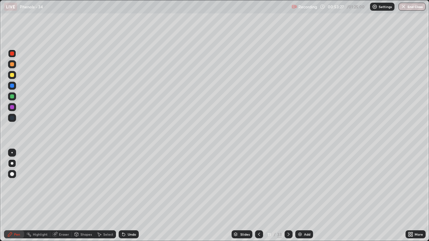
click at [10, 75] on div at bounding box center [12, 75] width 4 height 4
click at [11, 72] on div at bounding box center [12, 75] width 8 height 8
click at [12, 54] on div at bounding box center [12, 54] width 4 height 4
click at [81, 196] on div "Shapes" at bounding box center [85, 234] width 11 height 3
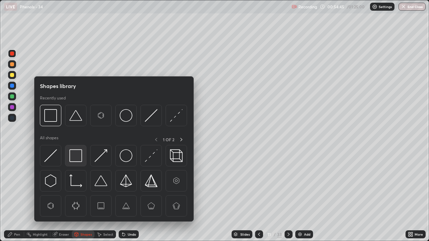
click at [74, 156] on img at bounding box center [75, 156] width 13 height 13
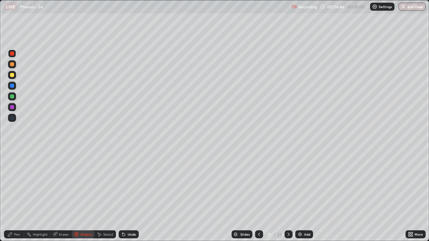
click at [11, 107] on div at bounding box center [12, 107] width 4 height 4
click at [57, 196] on icon at bounding box center [54, 234] width 5 height 5
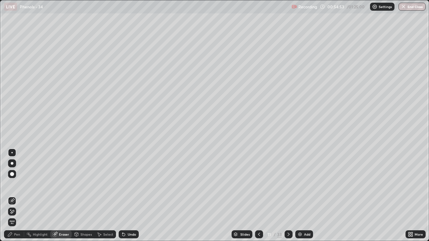
click at [17, 196] on div "Pen" at bounding box center [17, 234] width 6 height 3
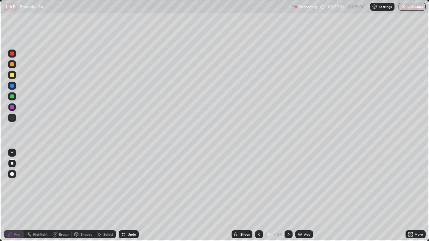
click at [288, 196] on icon at bounding box center [288, 234] width 5 height 5
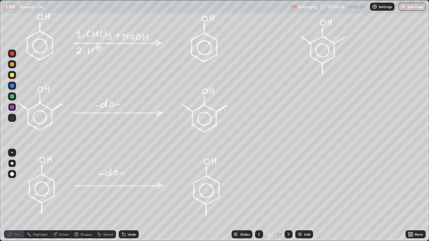
click at [12, 76] on div at bounding box center [12, 75] width 4 height 4
click at [12, 54] on div at bounding box center [12, 54] width 4 height 4
click at [12, 75] on div at bounding box center [12, 75] width 4 height 4
click at [12, 54] on div at bounding box center [12, 54] width 4 height 4
click at [13, 76] on div at bounding box center [12, 75] width 4 height 4
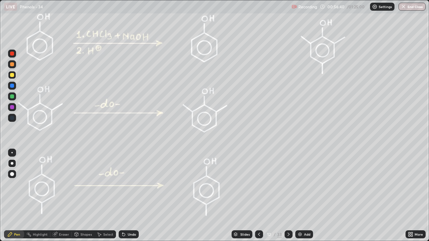
click at [257, 196] on icon at bounding box center [258, 234] width 5 height 5
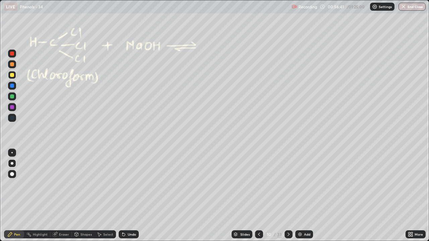
click at [41, 196] on div "Highlight" at bounding box center [40, 234] width 15 height 3
click at [286, 196] on icon at bounding box center [288, 234] width 5 height 5
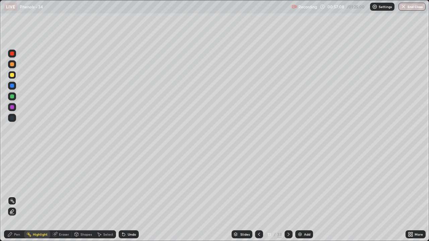
click at [288, 196] on icon at bounding box center [288, 234] width 5 height 5
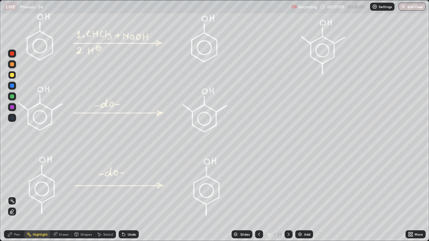
click at [288, 196] on icon at bounding box center [288, 234] width 5 height 5
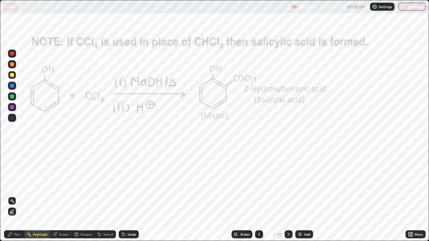
click at [258, 196] on icon at bounding box center [258, 234] width 5 height 5
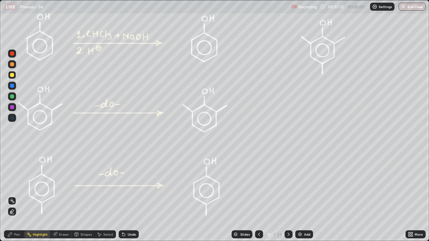
click at [40, 196] on div "Highlight" at bounding box center [40, 234] width 15 height 3
click at [7, 196] on div "Pen" at bounding box center [14, 235] width 20 height 8
click at [12, 56] on div at bounding box center [12, 54] width 8 height 8
click at [85, 196] on div "Shapes" at bounding box center [85, 234] width 11 height 3
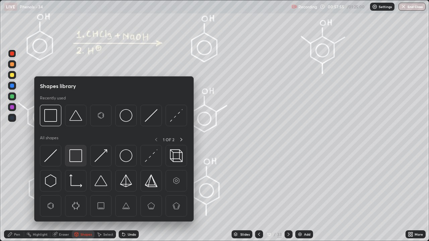
click at [74, 150] on img at bounding box center [75, 156] width 13 height 13
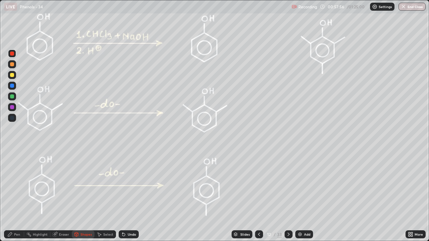
click at [13, 75] on div at bounding box center [12, 75] width 4 height 4
click at [287, 196] on icon at bounding box center [288, 234] width 5 height 5
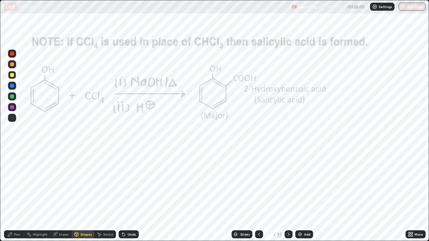
click at [11, 196] on icon at bounding box center [10, 235] width 4 height 4
click at [11, 54] on div at bounding box center [12, 54] width 4 height 4
click at [125, 196] on icon at bounding box center [123, 234] width 5 height 5
click at [36, 196] on div "Highlight" at bounding box center [40, 234] width 15 height 3
click at [8, 196] on icon at bounding box center [9, 234] width 5 height 5
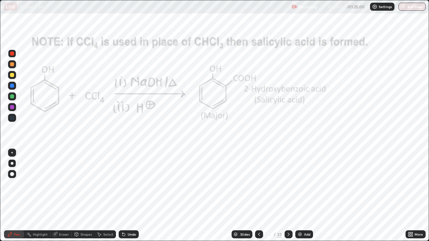
click at [11, 53] on div at bounding box center [12, 54] width 4 height 4
click at [11, 52] on div at bounding box center [12, 54] width 4 height 4
click at [11, 109] on div at bounding box center [12, 107] width 4 height 4
click at [126, 196] on div "Undo" at bounding box center [129, 235] width 20 height 8
click at [127, 196] on div "Undo" at bounding box center [129, 235] width 20 height 8
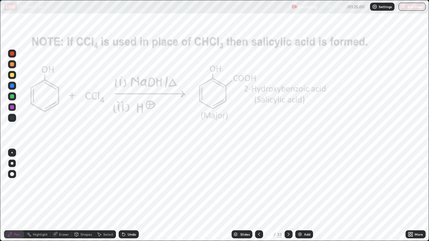
click at [13, 86] on div at bounding box center [12, 86] width 4 height 4
click at [13, 111] on div at bounding box center [12, 107] width 8 height 8
click at [12, 54] on div at bounding box center [12, 54] width 4 height 4
click at [131, 196] on div "Undo" at bounding box center [132, 234] width 8 height 3
click at [12, 99] on div at bounding box center [12, 97] width 8 height 8
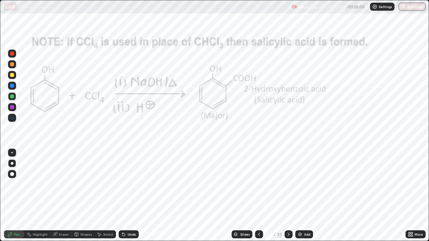
click at [82, 196] on div "Shapes" at bounding box center [85, 234] width 11 height 3
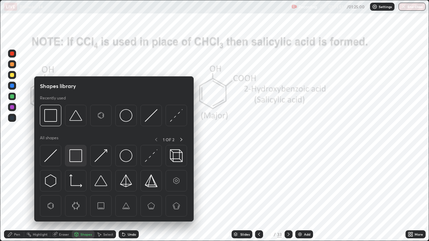
click at [78, 157] on img at bounding box center [75, 156] width 13 height 13
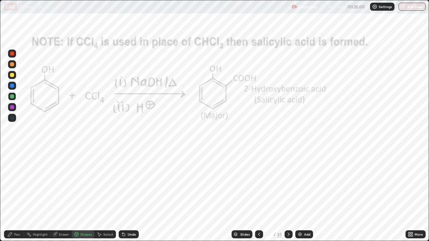
click at [129, 196] on div "Undo" at bounding box center [132, 234] width 8 height 3
click at [11, 196] on icon at bounding box center [9, 234] width 5 height 5
click at [12, 108] on div at bounding box center [12, 107] width 4 height 4
click at [36, 196] on div "Highlight" at bounding box center [40, 234] width 15 height 3
click at [9, 196] on icon at bounding box center [9, 234] width 5 height 5
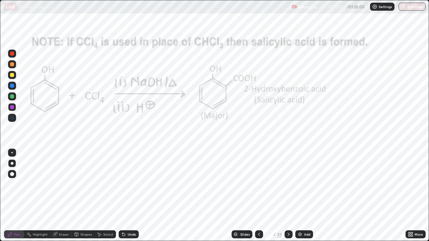
click at [128, 196] on div "Undo" at bounding box center [132, 234] width 8 height 3
click at [133, 196] on div "Undo" at bounding box center [132, 234] width 8 height 3
click at [130, 196] on div "Undo" at bounding box center [132, 234] width 8 height 3
click at [41, 196] on div "Highlight" at bounding box center [40, 234] width 15 height 3
click at [7, 196] on div "Pen" at bounding box center [14, 235] width 20 height 8
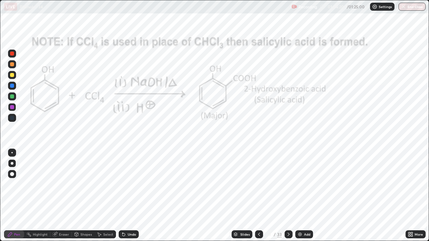
click at [11, 54] on div at bounding box center [12, 54] width 4 height 4
click at [11, 52] on div at bounding box center [12, 54] width 4 height 4
click at [11, 196] on div "Pen" at bounding box center [14, 235] width 20 height 8
click at [287, 196] on div at bounding box center [289, 235] width 8 height 8
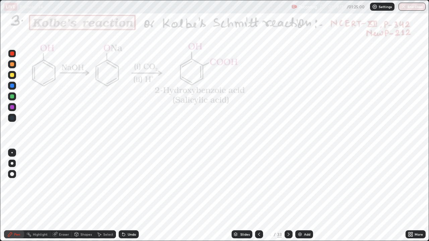
click at [8, 196] on icon at bounding box center [9, 234] width 5 height 5
click at [10, 54] on div at bounding box center [12, 54] width 8 height 8
click at [10, 52] on div at bounding box center [12, 54] width 4 height 4
click at [11, 52] on div at bounding box center [12, 54] width 4 height 4
click at [11, 55] on div at bounding box center [12, 54] width 4 height 4
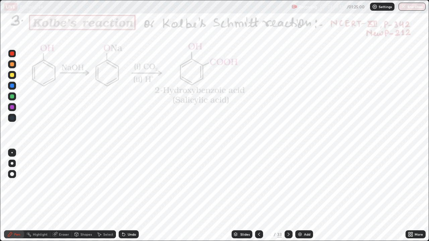
click at [11, 54] on div at bounding box center [12, 54] width 4 height 4
click at [12, 54] on div at bounding box center [12, 54] width 4 height 4
click at [11, 54] on div at bounding box center [12, 54] width 4 height 4
click at [12, 54] on div at bounding box center [12, 54] width 4 height 4
click at [11, 54] on div at bounding box center [12, 54] width 4 height 4
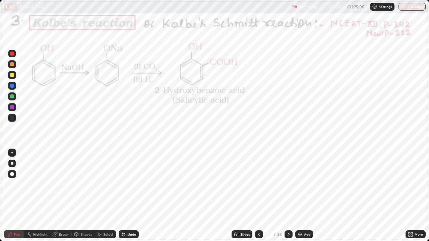
click at [12, 106] on div at bounding box center [12, 107] width 4 height 4
click at [11, 54] on div at bounding box center [12, 54] width 4 height 4
click at [128, 196] on div "Undo" at bounding box center [132, 234] width 8 height 3
click at [12, 98] on div at bounding box center [12, 97] width 4 height 4
click at [12, 108] on div at bounding box center [12, 107] width 4 height 4
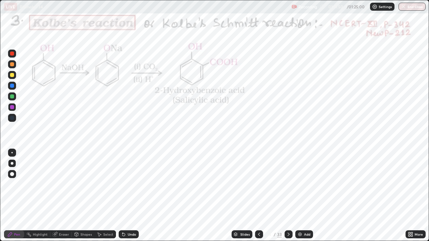
click at [12, 86] on div at bounding box center [12, 86] width 4 height 4
click at [13, 55] on div at bounding box center [12, 54] width 4 height 4
click at [13, 108] on div at bounding box center [12, 107] width 4 height 4
click at [12, 54] on div at bounding box center [12, 54] width 4 height 4
click at [11, 86] on div at bounding box center [12, 86] width 4 height 4
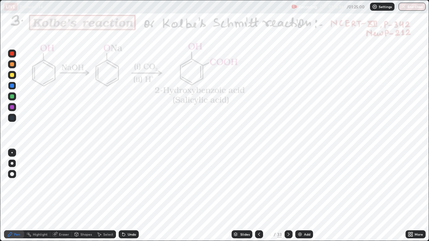
click at [11, 54] on div at bounding box center [12, 54] width 4 height 4
click at [130, 196] on div "Undo" at bounding box center [132, 234] width 8 height 3
click at [13, 108] on div at bounding box center [12, 107] width 4 height 4
click at [131, 196] on div "Undo" at bounding box center [132, 234] width 8 height 3
click at [129, 196] on div "Undo" at bounding box center [129, 235] width 20 height 8
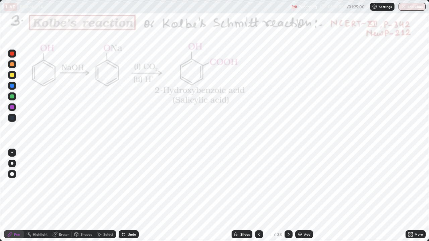
click at [133, 196] on div "Undo" at bounding box center [132, 234] width 8 height 3
click at [132, 196] on div "Undo" at bounding box center [132, 234] width 8 height 3
click at [130, 196] on div "Undo" at bounding box center [132, 234] width 8 height 3
click at [131, 196] on div "Undo" at bounding box center [132, 234] width 8 height 3
click at [12, 54] on div at bounding box center [12, 54] width 4 height 4
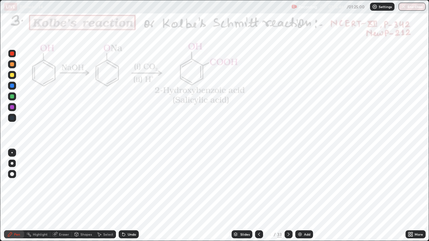
click at [12, 97] on div at bounding box center [12, 97] width 4 height 4
click at [11, 86] on div at bounding box center [12, 86] width 4 height 4
click at [12, 97] on div at bounding box center [12, 97] width 4 height 4
click at [11, 53] on div at bounding box center [12, 54] width 4 height 4
click at [289, 196] on icon at bounding box center [288, 234] width 5 height 5
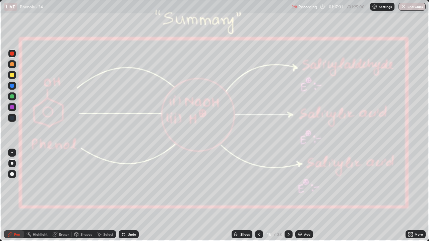
click at [29, 196] on rect at bounding box center [29, 235] width 3 height 3
click at [11, 196] on icon at bounding box center [9, 234] width 5 height 5
click at [11, 64] on div at bounding box center [12, 64] width 4 height 4
click at [128, 196] on div "Undo" at bounding box center [132, 234] width 8 height 3
click at [128, 196] on div "Undo" at bounding box center [129, 235] width 20 height 8
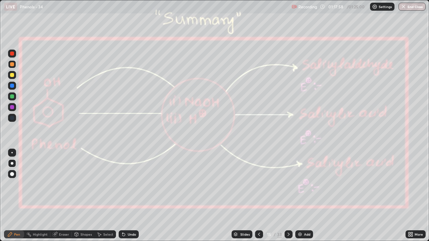
click at [131, 196] on div "Undo" at bounding box center [129, 235] width 20 height 8
click at [132, 196] on div "Undo" at bounding box center [129, 235] width 20 height 8
click at [131, 196] on div "Undo" at bounding box center [129, 235] width 20 height 8
click at [127, 196] on div "Undo" at bounding box center [129, 235] width 20 height 8
click at [12, 97] on div at bounding box center [12, 97] width 4 height 4
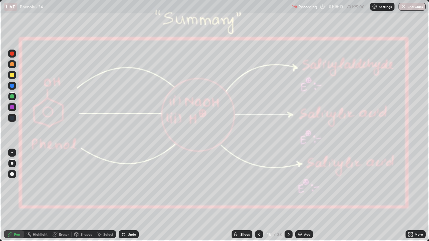
click at [12, 75] on div at bounding box center [12, 75] width 4 height 4
click at [11, 97] on div at bounding box center [12, 97] width 4 height 4
click at [14, 96] on div at bounding box center [12, 97] width 4 height 4
click at [125, 196] on icon at bounding box center [123, 234] width 5 height 5
click at [130, 196] on div "Undo" at bounding box center [132, 234] width 8 height 3
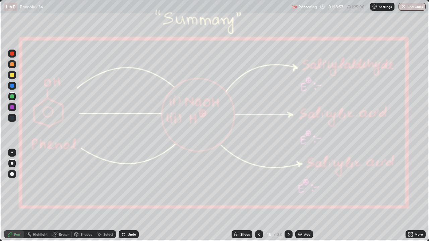
click at [128, 196] on div "Undo" at bounding box center [132, 234] width 8 height 3
click at [129, 196] on div "Undo" at bounding box center [129, 235] width 20 height 8
click at [12, 75] on div at bounding box center [12, 75] width 4 height 4
click at [12, 65] on div at bounding box center [12, 64] width 4 height 4
click at [11, 75] on div at bounding box center [12, 75] width 4 height 4
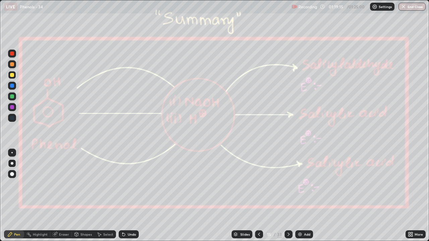
click at [135, 196] on div "Undo" at bounding box center [129, 235] width 20 height 8
click at [10, 75] on div at bounding box center [12, 75] width 4 height 4
click at [12, 66] on div at bounding box center [12, 64] width 4 height 4
click at [12, 98] on div at bounding box center [12, 97] width 4 height 4
click at [132, 196] on div "Undo" at bounding box center [132, 234] width 8 height 3
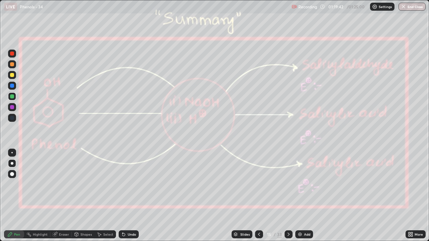
click at [129, 196] on div "Undo" at bounding box center [132, 234] width 8 height 3
click at [258, 196] on icon at bounding box center [258, 234] width 5 height 5
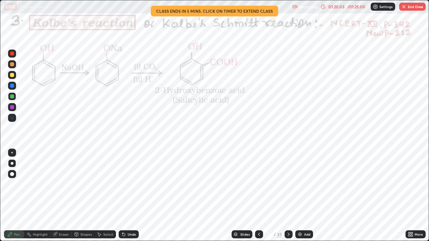
click at [285, 196] on div at bounding box center [289, 235] width 8 height 8
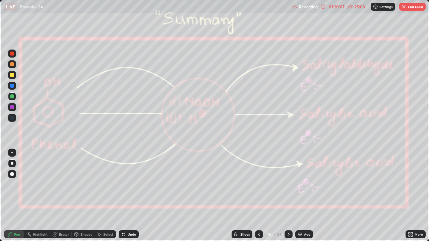
click at [13, 76] on div at bounding box center [12, 75] width 4 height 4
click at [11, 99] on div at bounding box center [12, 97] width 8 height 8
click at [12, 75] on div at bounding box center [12, 75] width 4 height 4
click at [12, 53] on div at bounding box center [12, 54] width 4 height 4
click at [413, 196] on icon at bounding box center [410, 234] width 5 height 5
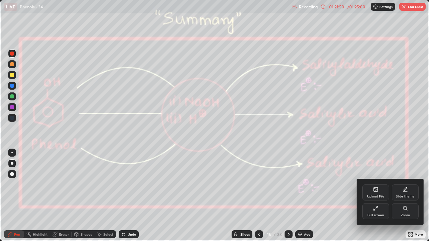
click at [374, 196] on div "Full screen" at bounding box center [375, 211] width 27 height 16
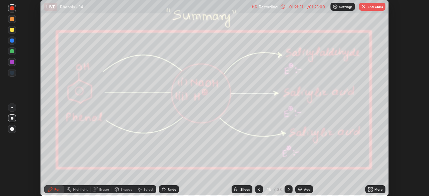
scroll to position [33327, 33094]
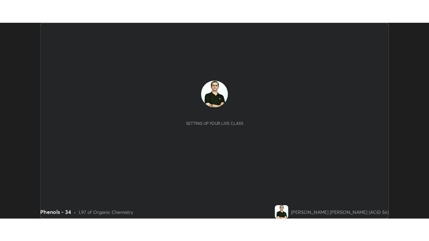
scroll to position [196, 429]
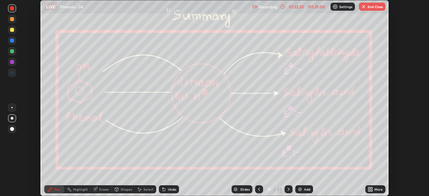
click at [375, 191] on div "More" at bounding box center [378, 189] width 8 height 3
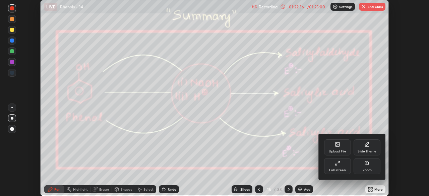
click at [342, 170] on div "Full screen" at bounding box center [337, 170] width 17 height 3
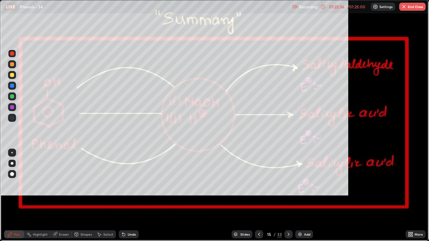
scroll to position [241, 429]
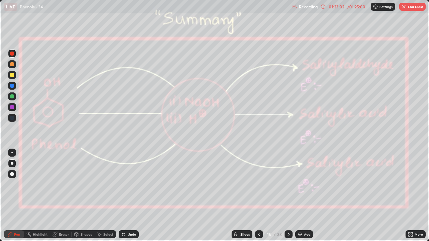
click at [8, 196] on icon at bounding box center [9, 234] width 5 height 5
click at [9, 196] on icon at bounding box center [10, 235] width 4 height 4
click at [288, 196] on icon at bounding box center [289, 234] width 2 height 3
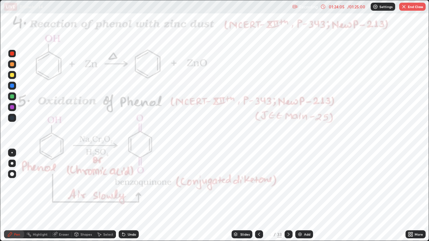
click at [10, 54] on div at bounding box center [12, 54] width 4 height 4
click at [12, 53] on div at bounding box center [12, 54] width 4 height 4
click at [13, 107] on div at bounding box center [12, 107] width 4 height 4
click at [133, 196] on div "Undo" at bounding box center [132, 234] width 8 height 3
click at [127, 196] on div "Undo" at bounding box center [129, 235] width 20 height 8
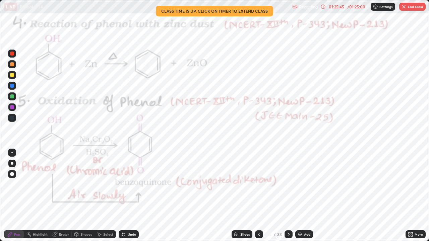
click at [12, 98] on div at bounding box center [12, 97] width 4 height 4
click at [11, 98] on div at bounding box center [12, 97] width 4 height 4
click at [12, 54] on div at bounding box center [12, 54] width 4 height 4
click at [362, 8] on div "/ 01:25:00" at bounding box center [356, 7] width 21 height 4
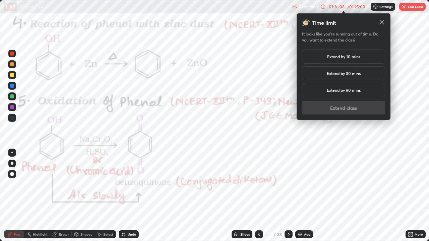
click at [354, 56] on h5 "Extend by 10 mins" at bounding box center [343, 57] width 33 height 6
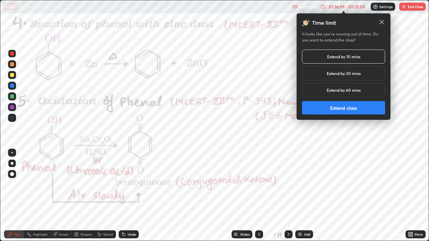
click at [342, 108] on button "Extend class" at bounding box center [343, 107] width 83 height 13
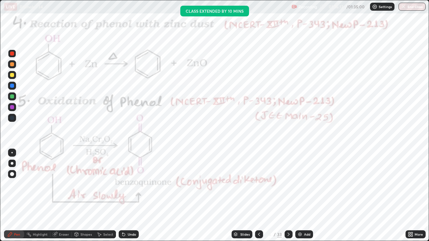
click at [39, 196] on div "Highlight" at bounding box center [40, 234] width 15 height 3
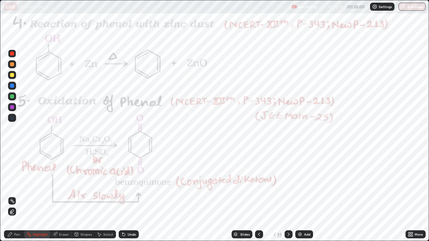
click at [11, 54] on div at bounding box center [12, 54] width 4 height 4
click at [40, 196] on div "Highlight" at bounding box center [40, 234] width 15 height 3
click at [8, 196] on icon at bounding box center [9, 234] width 5 height 5
click at [30, 196] on div "Highlight" at bounding box center [37, 235] width 26 height 8
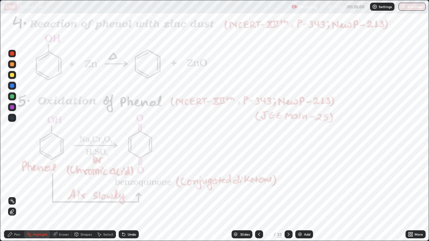
click at [12, 196] on div "Pen" at bounding box center [14, 235] width 20 height 8
click at [10, 108] on div at bounding box center [12, 107] width 4 height 4
click at [29, 196] on rect at bounding box center [29, 235] width 3 height 3
click at [9, 196] on icon at bounding box center [9, 234] width 5 height 5
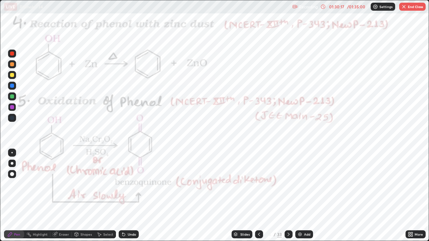
click at [287, 196] on icon at bounding box center [288, 234] width 5 height 5
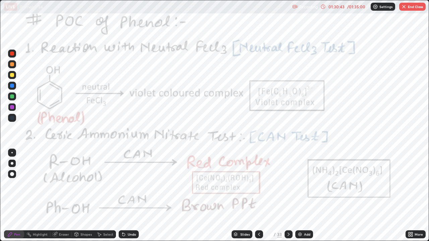
click at [10, 54] on div at bounding box center [12, 54] width 4 height 4
click at [12, 97] on div at bounding box center [12, 97] width 4 height 4
click at [11, 86] on div at bounding box center [12, 86] width 4 height 4
click at [27, 196] on circle at bounding box center [27, 234] width 1 height 1
click at [11, 196] on div "Pen" at bounding box center [14, 235] width 20 height 8
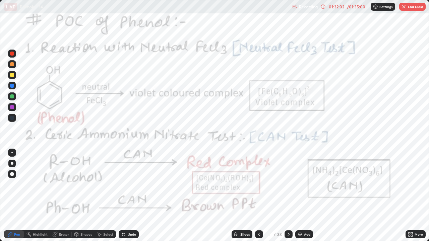
click at [11, 55] on div at bounding box center [12, 54] width 4 height 4
click at [29, 196] on circle at bounding box center [29, 233] width 1 height 1
click at [8, 196] on icon at bounding box center [10, 235] width 4 height 4
click at [32, 196] on div "Highlight" at bounding box center [37, 235] width 26 height 8
click at [11, 196] on icon at bounding box center [9, 234] width 5 height 5
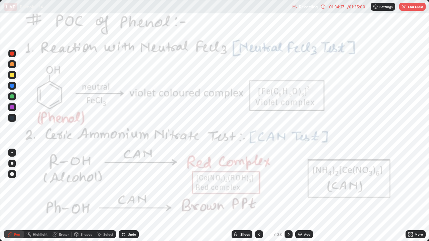
click at [40, 196] on div "Highlight" at bounding box center [40, 234] width 15 height 3
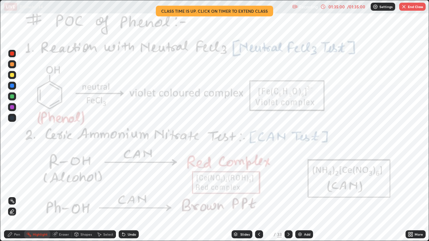
click at [288, 196] on icon at bounding box center [288, 234] width 5 height 5
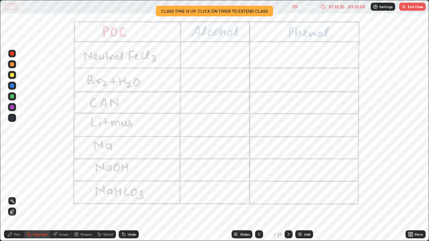
click at [11, 52] on div at bounding box center [12, 54] width 4 height 4
click at [13, 196] on div "Pen" at bounding box center [14, 235] width 20 height 8
click at [344, 6] on div "01:35:26" at bounding box center [336, 7] width 19 height 4
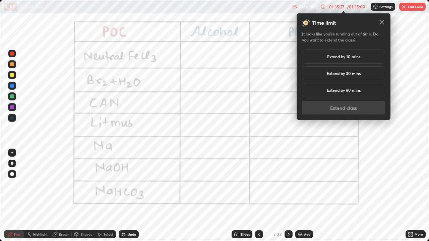
click at [332, 57] on h5 "Extend by 10 mins" at bounding box center [343, 57] width 33 height 6
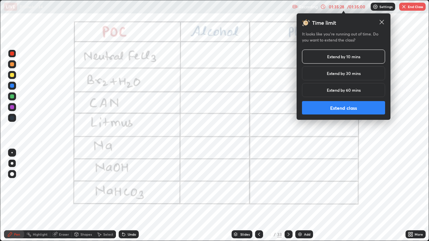
click at [331, 105] on button "Extend class" at bounding box center [343, 107] width 83 height 13
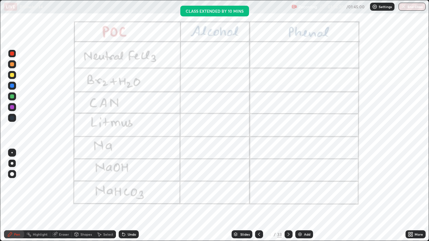
click at [16, 196] on div "Pen" at bounding box center [17, 234] width 6 height 3
click at [12, 54] on div at bounding box center [12, 54] width 4 height 4
click at [11, 107] on div at bounding box center [12, 107] width 4 height 4
click at [10, 55] on div at bounding box center [12, 54] width 4 height 4
click at [12, 86] on div at bounding box center [12, 86] width 4 height 4
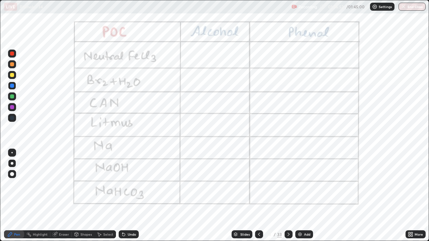
click at [12, 54] on div at bounding box center [12, 54] width 4 height 4
click at [12, 106] on div at bounding box center [12, 107] width 4 height 4
click at [10, 55] on div at bounding box center [12, 54] width 4 height 4
click at [11, 86] on div at bounding box center [12, 86] width 4 height 4
click at [11, 85] on div at bounding box center [12, 86] width 4 height 4
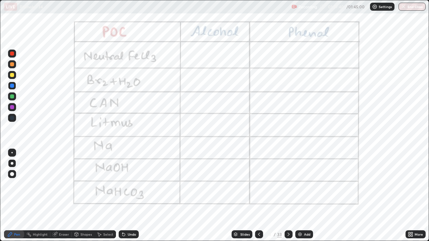
click at [12, 55] on div at bounding box center [12, 54] width 4 height 4
click at [10, 118] on div at bounding box center [12, 118] width 4 height 4
click at [10, 54] on div at bounding box center [12, 54] width 4 height 4
click at [12, 85] on div at bounding box center [12, 86] width 4 height 4
click at [13, 54] on div at bounding box center [12, 54] width 4 height 4
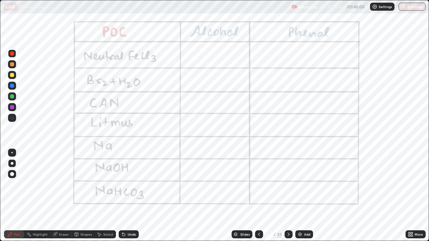
click at [12, 85] on div at bounding box center [12, 86] width 4 height 4
click at [10, 196] on div "Pen" at bounding box center [14, 235] width 20 height 8
click at [11, 54] on div at bounding box center [12, 54] width 4 height 4
click at [11, 85] on div at bounding box center [12, 86] width 4 height 4
click at [13, 54] on div at bounding box center [12, 54] width 4 height 4
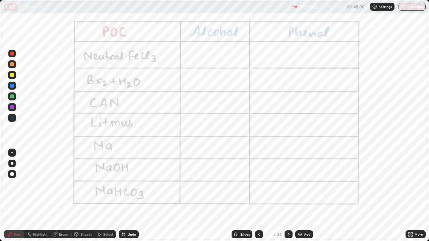
click at [12, 86] on div at bounding box center [12, 86] width 4 height 4
click at [131, 196] on div "Undo" at bounding box center [132, 234] width 8 height 3
click at [288, 196] on icon at bounding box center [289, 234] width 2 height 3
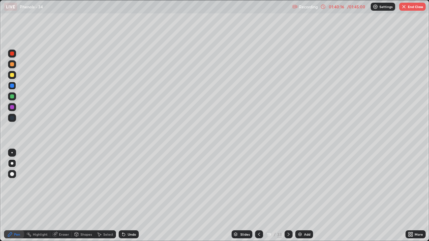
click at [288, 196] on icon at bounding box center [288, 234] width 5 height 5
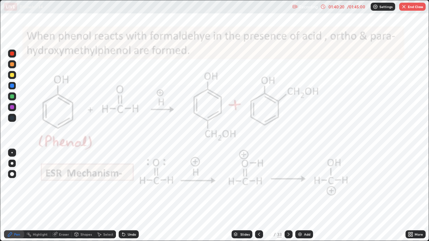
click at [288, 196] on icon at bounding box center [288, 234] width 5 height 5
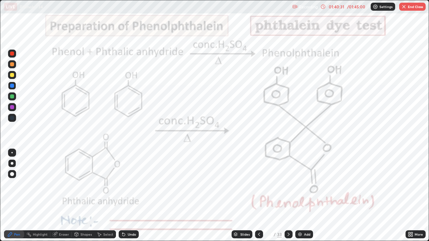
click at [285, 196] on div at bounding box center [289, 235] width 8 height 8
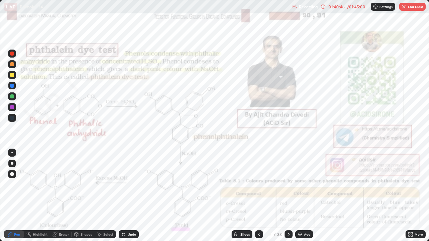
click at [288, 196] on icon at bounding box center [288, 234] width 5 height 5
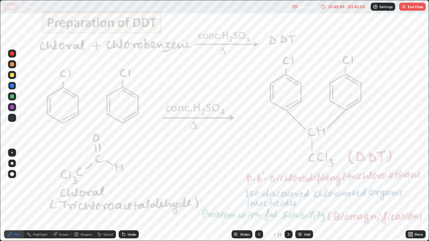
click at [288, 196] on icon at bounding box center [288, 234] width 5 height 5
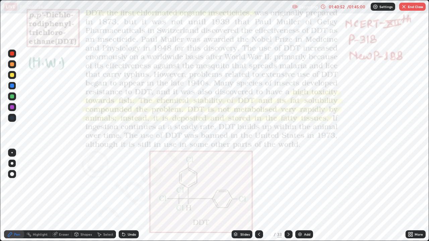
click at [285, 196] on div at bounding box center [289, 235] width 8 height 8
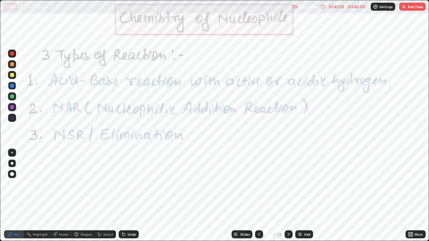
click at [259, 196] on icon at bounding box center [258, 234] width 5 height 5
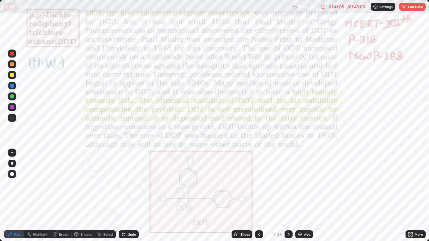
click at [257, 196] on icon at bounding box center [258, 234] width 5 height 5
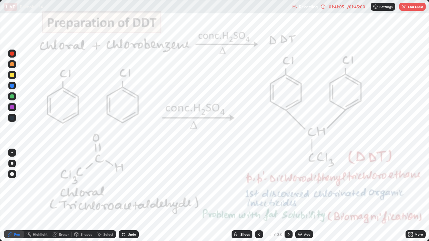
click at [258, 196] on icon at bounding box center [258, 234] width 5 height 5
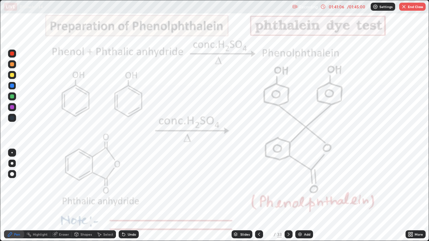
click at [258, 196] on icon at bounding box center [258, 234] width 5 height 5
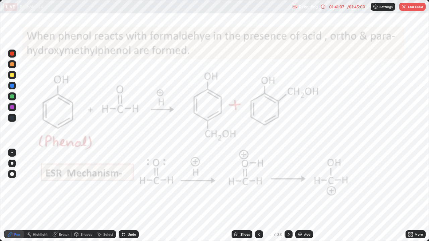
click at [259, 196] on icon at bounding box center [259, 234] width 2 height 3
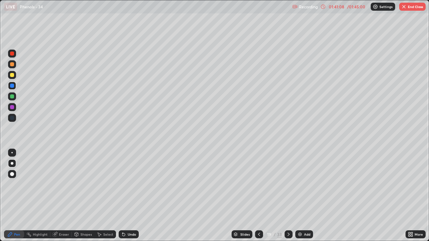
click at [259, 196] on icon at bounding box center [258, 234] width 5 height 5
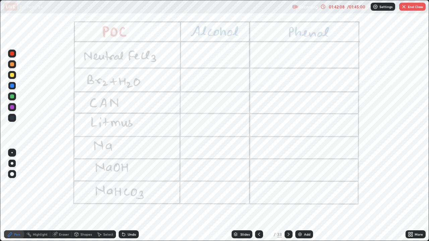
click at [259, 196] on icon at bounding box center [258, 234] width 5 height 5
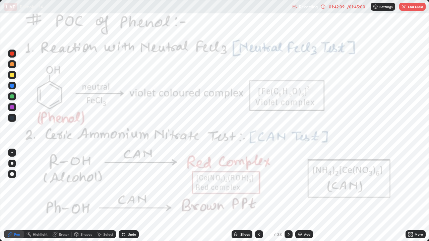
click at [258, 196] on icon at bounding box center [258, 234] width 5 height 5
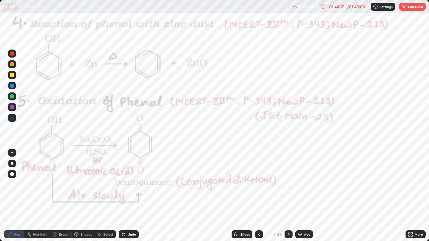
click at [407, 8] on button "End Class" at bounding box center [412, 7] width 26 height 8
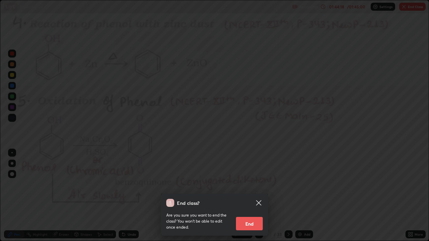
click at [247, 196] on button "End" at bounding box center [249, 223] width 27 height 13
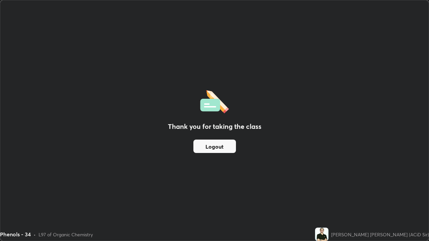
click at [204, 148] on button "Logout" at bounding box center [214, 146] width 43 height 13
click at [203, 150] on button "Logout" at bounding box center [214, 146] width 43 height 13
click at [201, 148] on button "Logout" at bounding box center [214, 146] width 43 height 13
